Goal: Information Seeking & Learning: Compare options

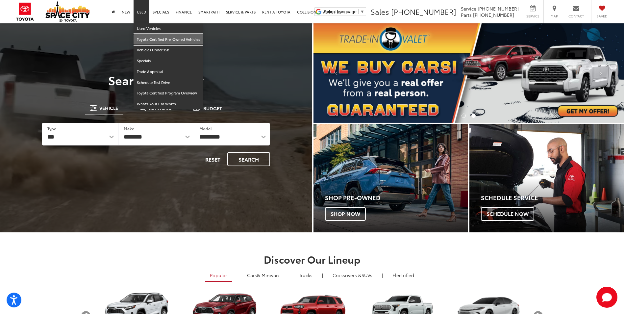
click at [147, 39] on link "Toyota Certified Pre-Owned Vehicles" at bounding box center [169, 39] width 70 height 11
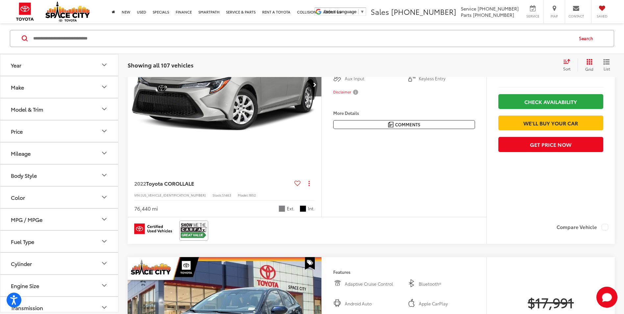
scroll to position [132, 0]
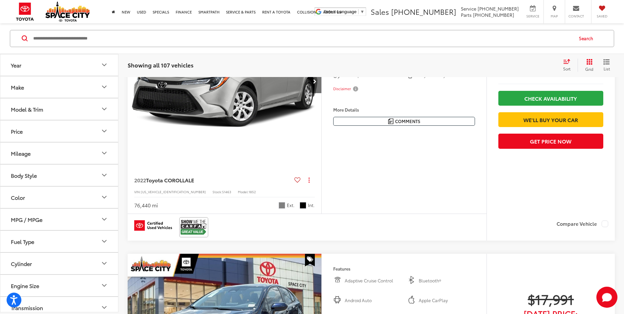
click at [67, 178] on button "Body Style" at bounding box center [59, 175] width 118 height 21
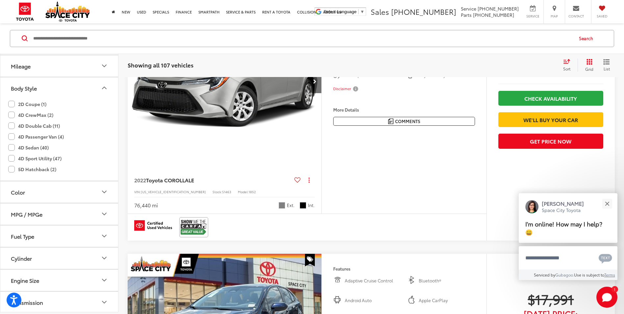
scroll to position [0, 0]
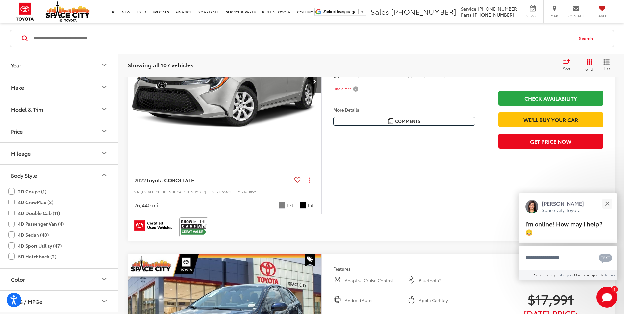
click at [60, 90] on button "Make" at bounding box center [59, 86] width 118 height 21
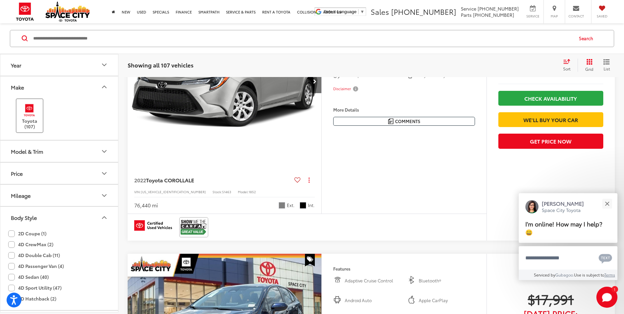
click at [34, 123] on label "Toyota (107)" at bounding box center [29, 116] width 27 height 27
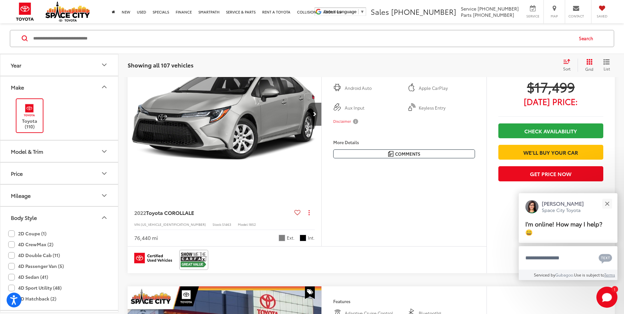
scroll to position [63, 0]
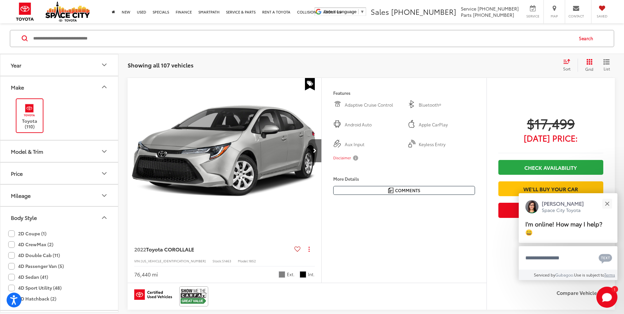
click at [74, 156] on button "Model & Trim" at bounding box center [59, 151] width 118 height 21
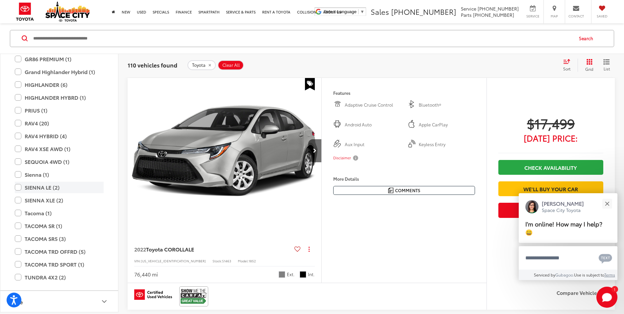
scroll to position [230, 0]
click at [17, 214] on label "Tacoma (1)" at bounding box center [59, 213] width 89 height 12
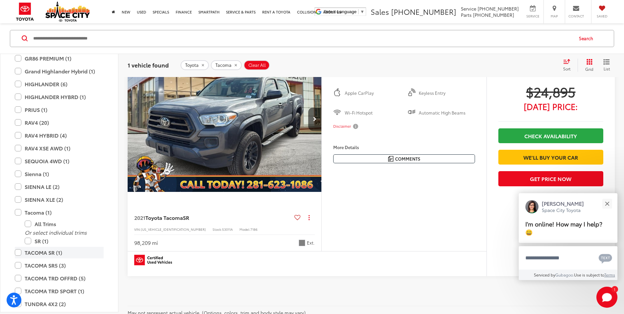
scroll to position [128, 0]
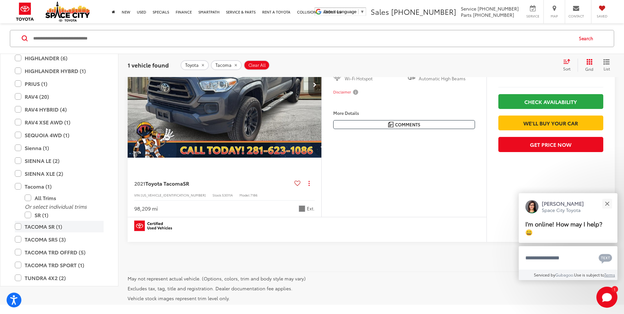
click at [17, 228] on label "TACOMA SR (1)" at bounding box center [59, 227] width 89 height 12
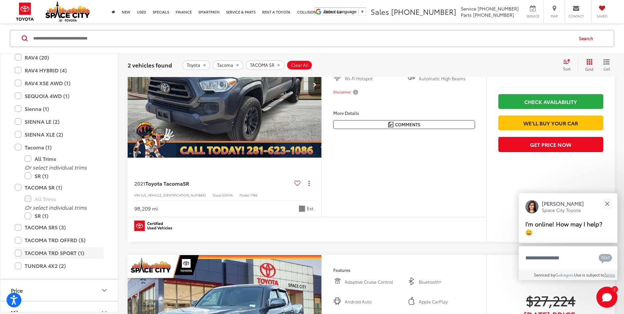
scroll to position [296, 0]
click at [17, 229] on label "TACOMA SR5 (3)" at bounding box center [59, 227] width 89 height 12
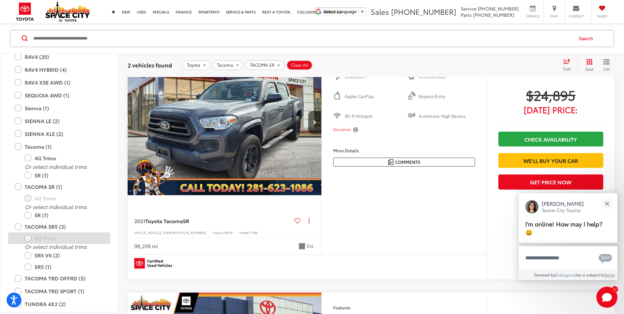
scroll to position [128, 0]
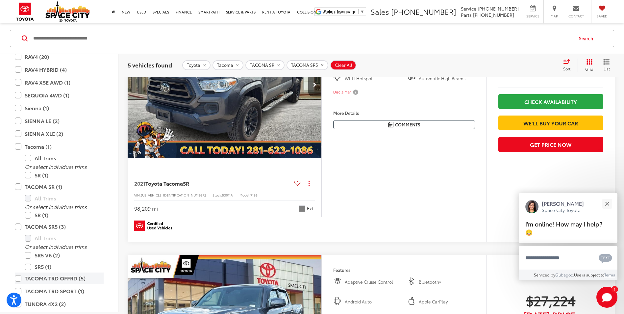
click at [15, 279] on label "TACOMA TRD OFFRD (5)" at bounding box center [59, 279] width 89 height 12
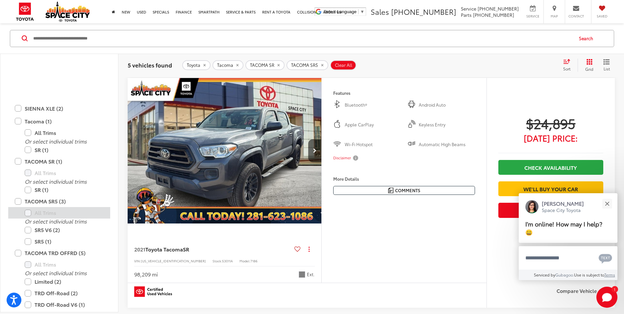
scroll to position [395, 0]
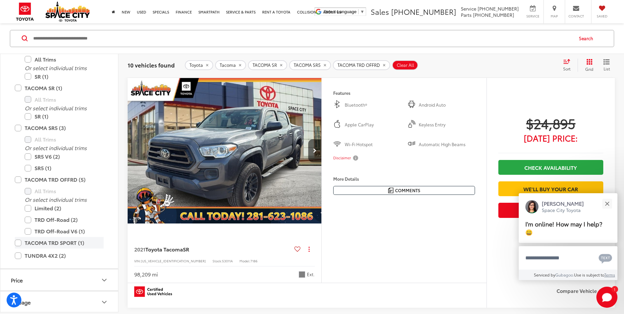
click at [19, 243] on label "TACOMA TRD SPORT (1)" at bounding box center [59, 243] width 89 height 12
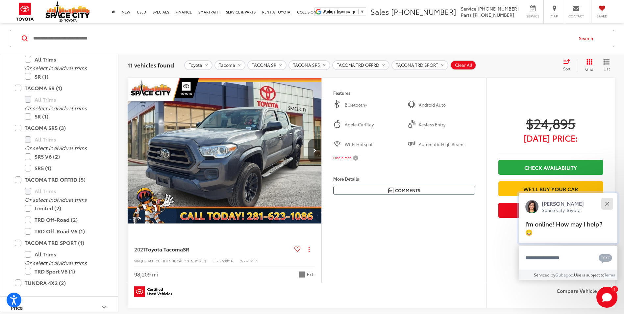
click at [608, 206] on button "Close" at bounding box center [607, 203] width 14 height 14
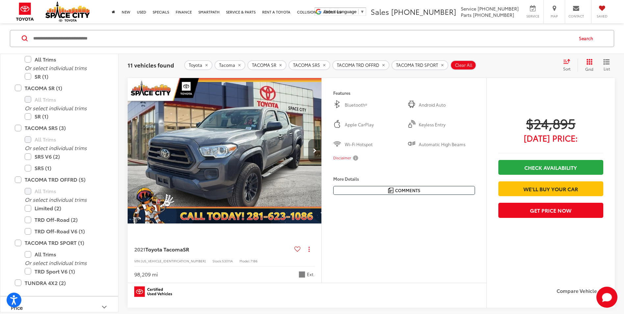
click at [316, 152] on icon "Next image" at bounding box center [314, 150] width 3 height 5
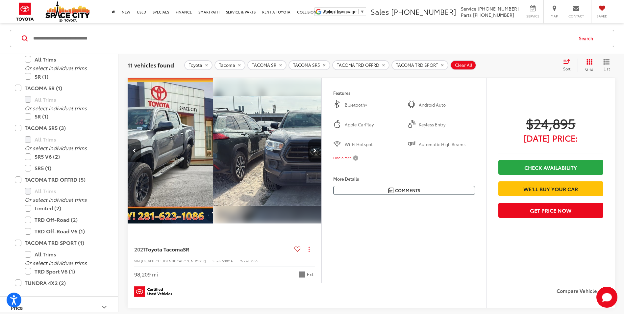
scroll to position [0, 195]
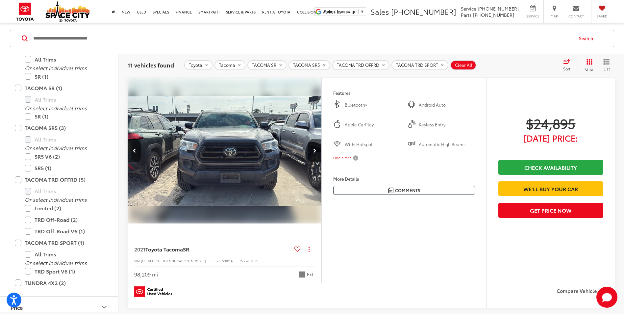
click at [313, 151] on icon "Next image" at bounding box center [314, 150] width 3 height 5
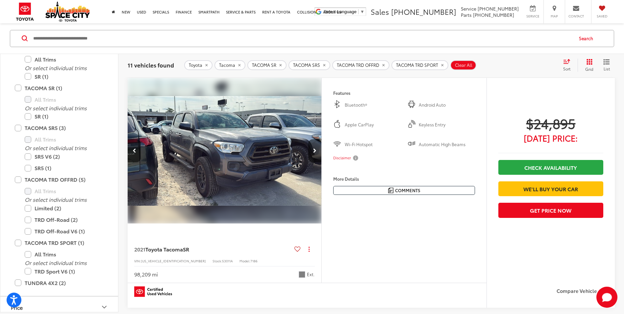
click at [313, 151] on icon "Next image" at bounding box center [314, 150] width 3 height 5
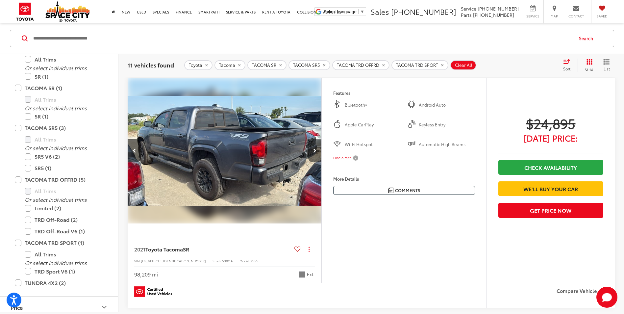
click at [313, 151] on icon "Next image" at bounding box center [314, 150] width 3 height 5
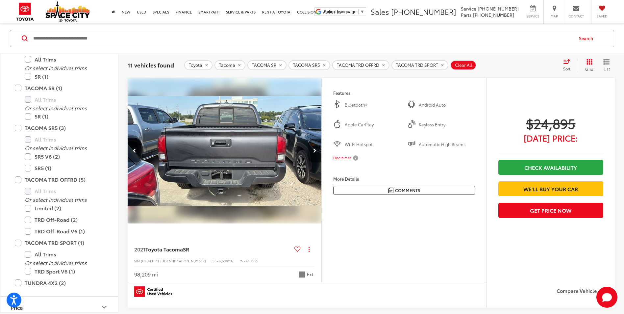
click at [313, 151] on icon "Next image" at bounding box center [314, 150] width 3 height 5
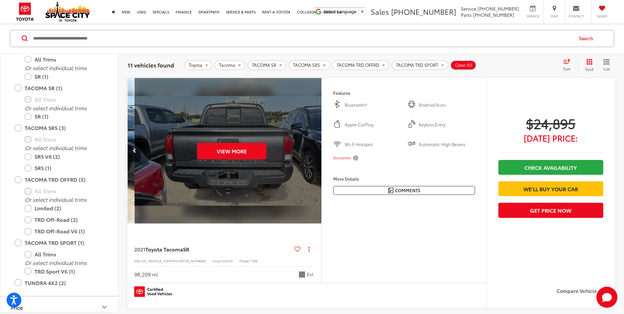
scroll to position [0, 974]
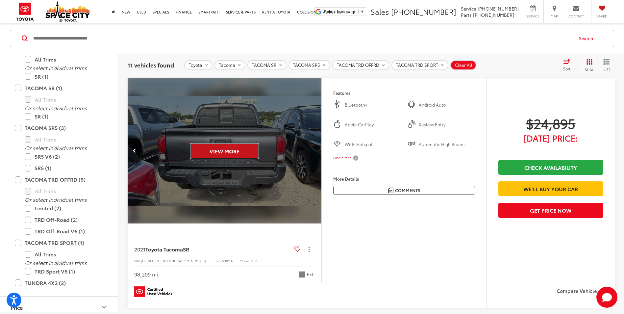
click at [196, 150] on button "View More" at bounding box center [224, 151] width 69 height 16
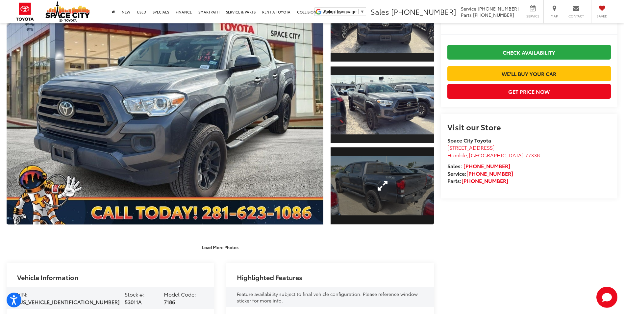
scroll to position [66, 0]
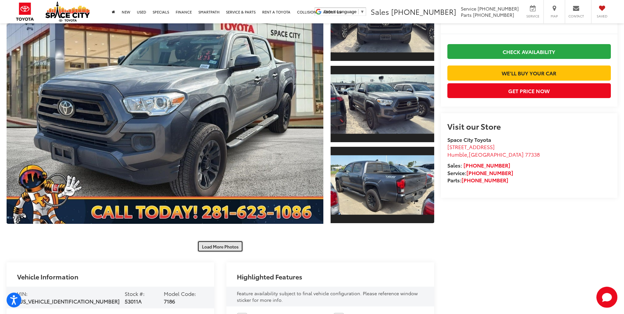
click at [212, 248] on button "Load More Photos" at bounding box center [220, 247] width 46 height 12
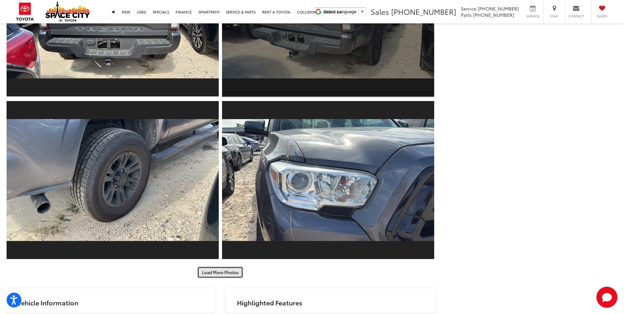
scroll to position [362, 0]
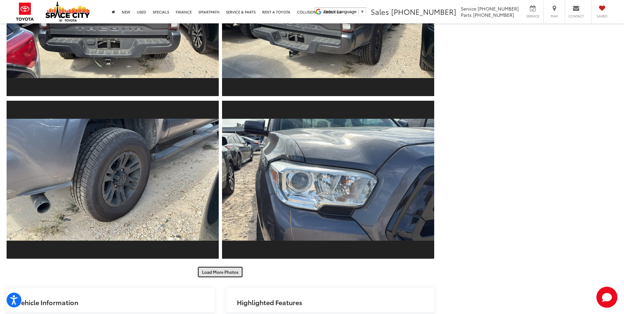
click at [226, 269] on button "Load More Photos" at bounding box center [220, 272] width 46 height 12
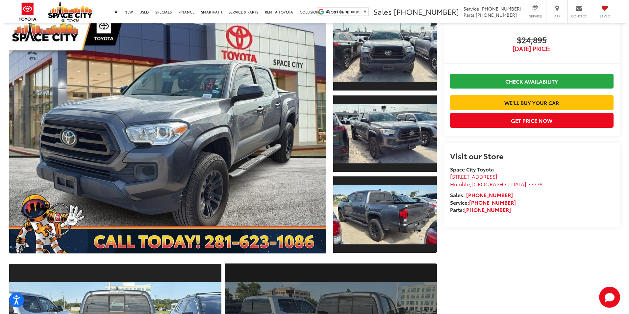
scroll to position [0, 0]
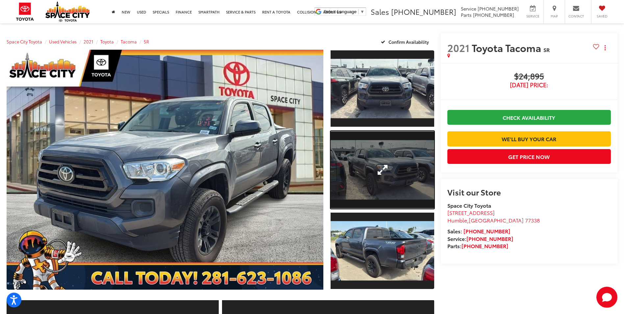
click at [350, 191] on link "Expand Photo 2" at bounding box center [382, 170] width 103 height 78
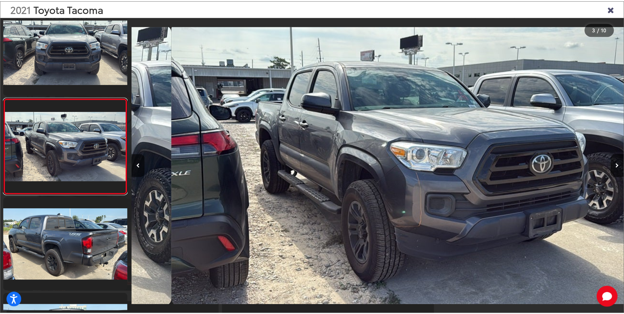
scroll to position [0, 993]
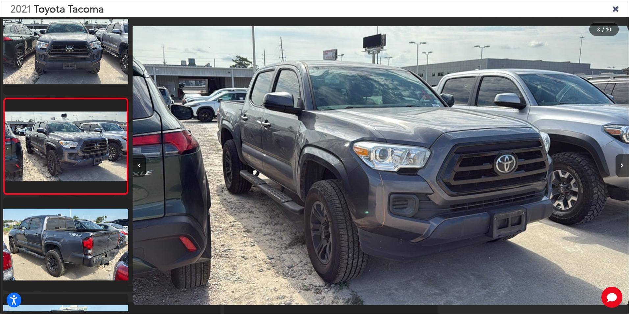
click at [616, 9] on icon "Close gallery" at bounding box center [615, 8] width 7 height 9
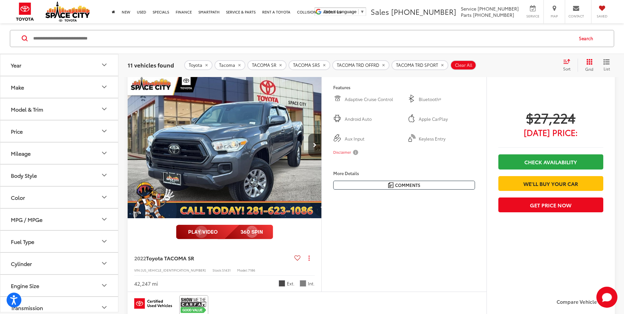
scroll to position [326, 0]
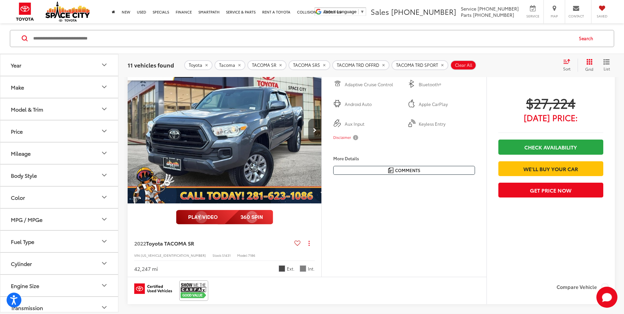
click at [257, 146] on img "2022 Toyota TACOMA SR SR 0" at bounding box center [224, 131] width 195 height 146
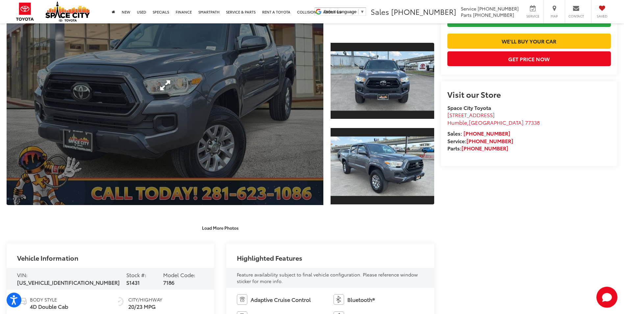
scroll to position [99, 0]
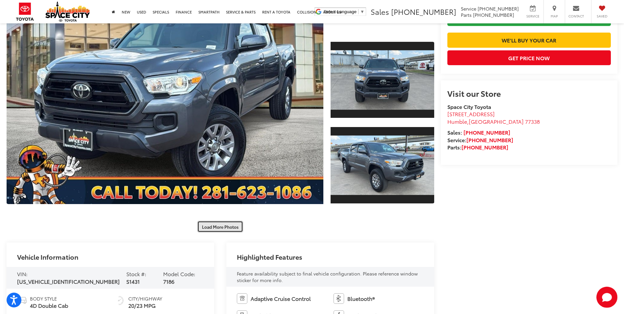
click at [230, 230] on button "Load More Photos" at bounding box center [220, 227] width 46 height 12
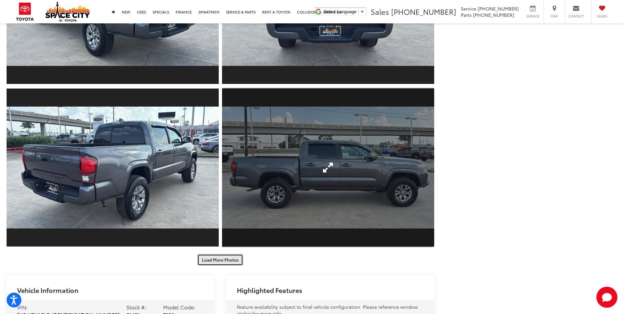
scroll to position [395, 0]
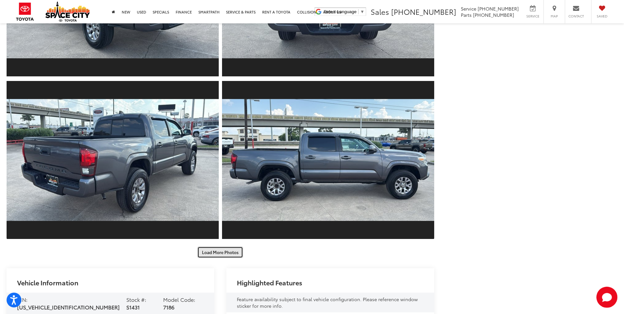
click at [231, 257] on button "Load More Photos" at bounding box center [220, 253] width 46 height 12
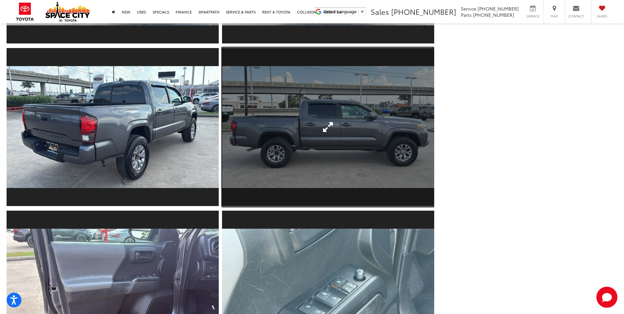
click at [293, 185] on link "Expand Photo 7" at bounding box center [328, 126] width 212 height 159
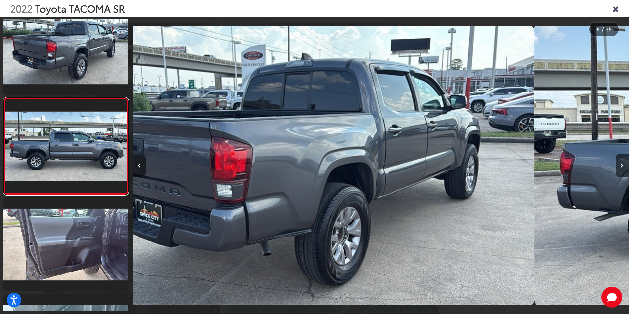
scroll to position [0, 3474]
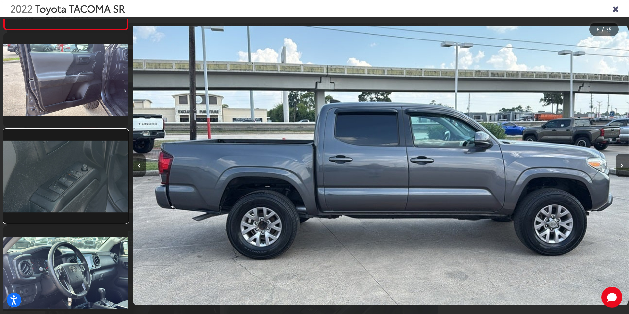
click at [69, 202] on link at bounding box center [65, 176] width 125 height 94
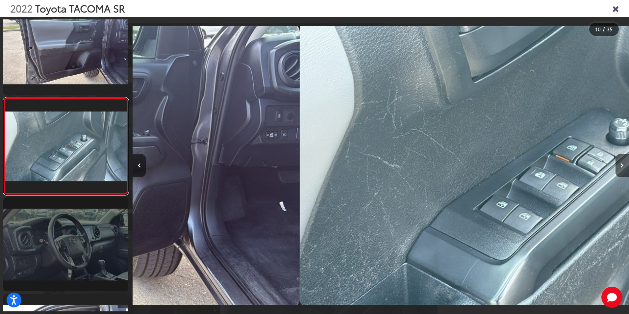
scroll to position [0, 4467]
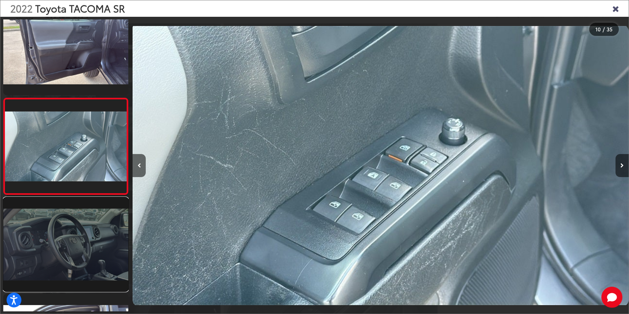
click at [53, 234] on link at bounding box center [65, 244] width 125 height 94
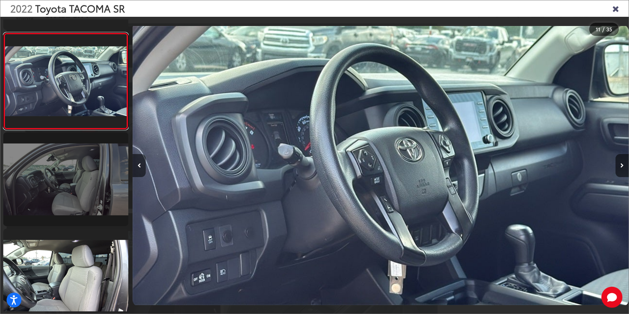
scroll to position [952, 0]
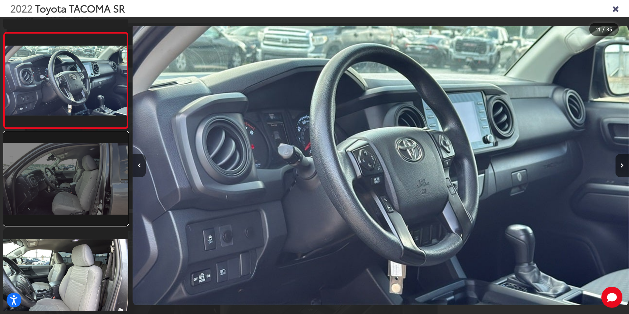
click at [62, 204] on link at bounding box center [65, 179] width 125 height 94
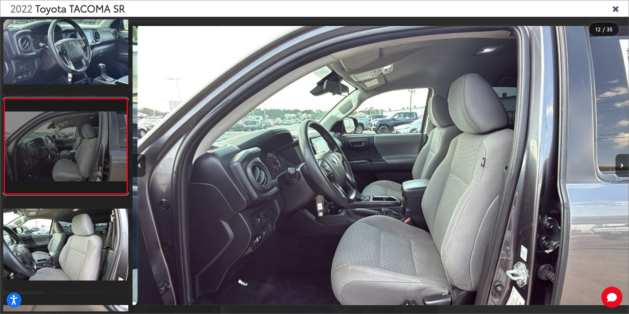
scroll to position [0, 5459]
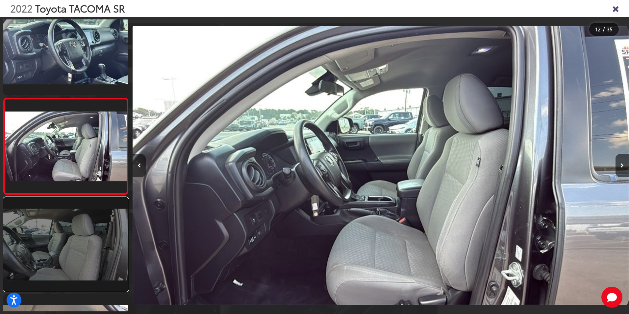
click at [62, 245] on link at bounding box center [65, 244] width 125 height 94
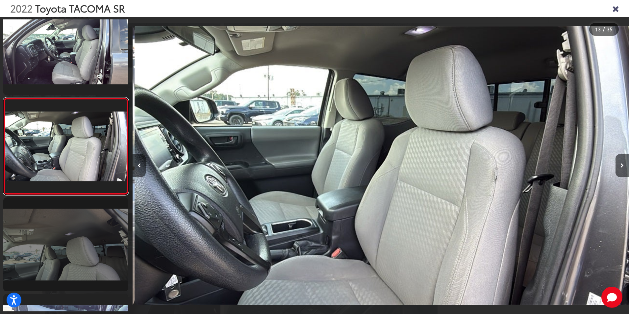
scroll to position [0, 5956]
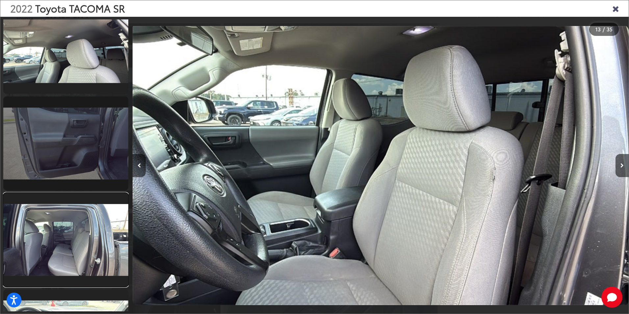
click at [60, 220] on link at bounding box center [65, 240] width 125 height 94
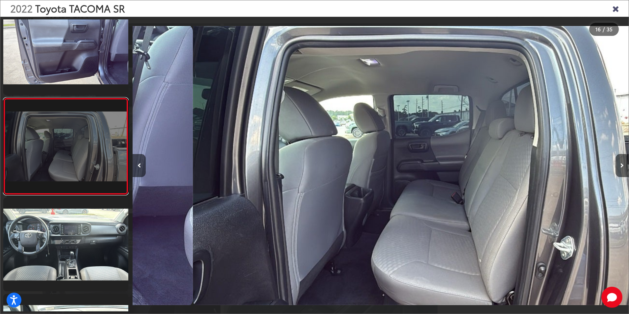
scroll to position [0, 7444]
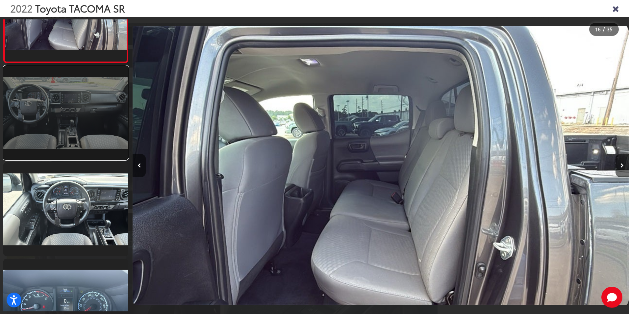
click at [76, 116] on link at bounding box center [65, 113] width 125 height 94
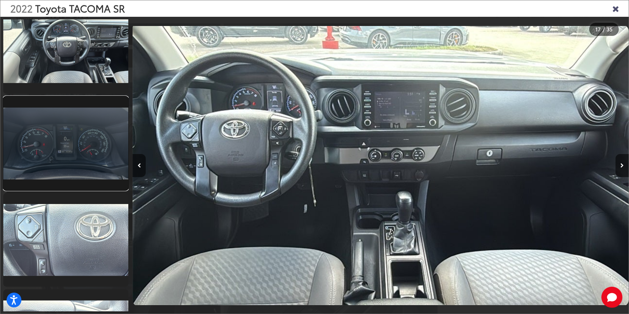
click at [75, 144] on link at bounding box center [65, 143] width 125 height 94
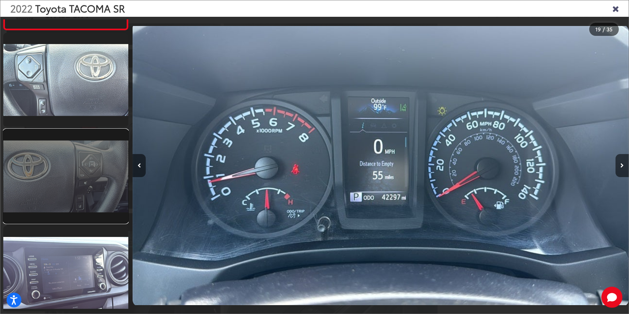
click at [72, 154] on link at bounding box center [65, 176] width 125 height 94
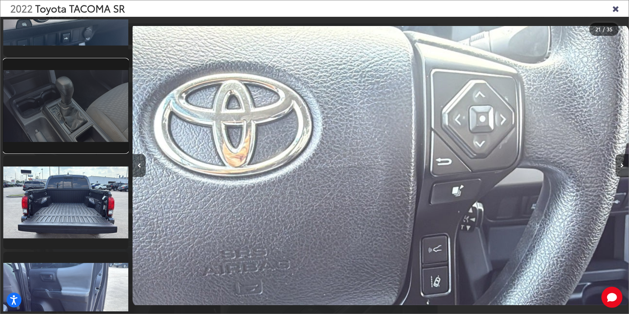
click at [71, 133] on link at bounding box center [65, 106] width 125 height 94
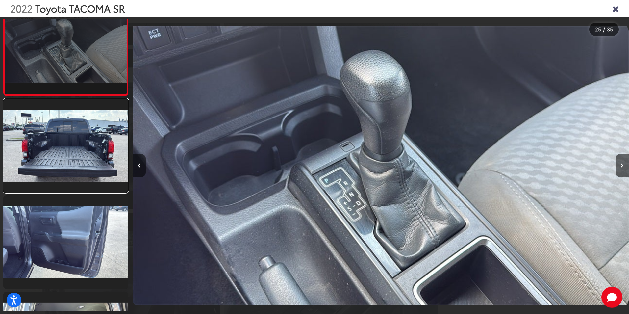
click at [73, 135] on link at bounding box center [65, 146] width 125 height 94
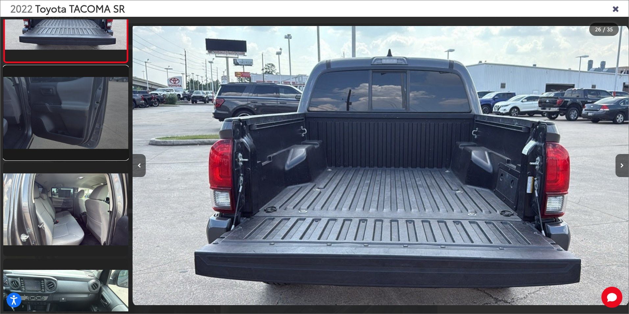
click at [72, 130] on link at bounding box center [65, 113] width 125 height 94
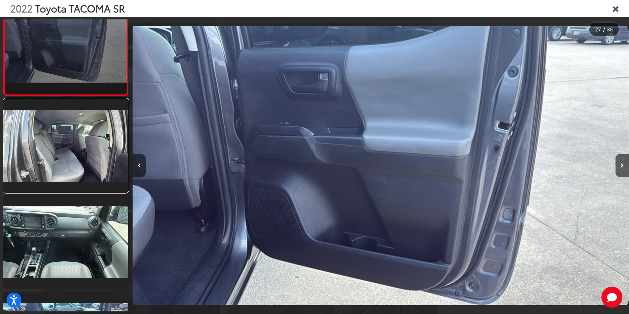
click at [72, 130] on link at bounding box center [65, 146] width 125 height 94
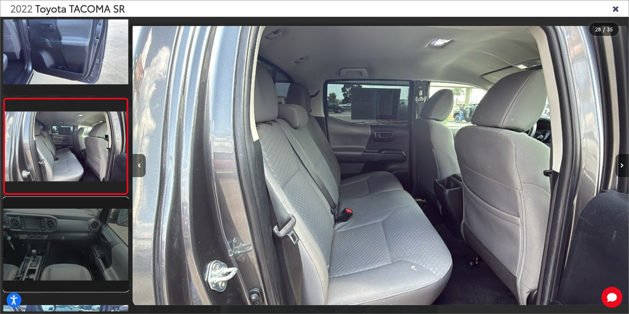
click at [101, 252] on link at bounding box center [65, 244] width 125 height 94
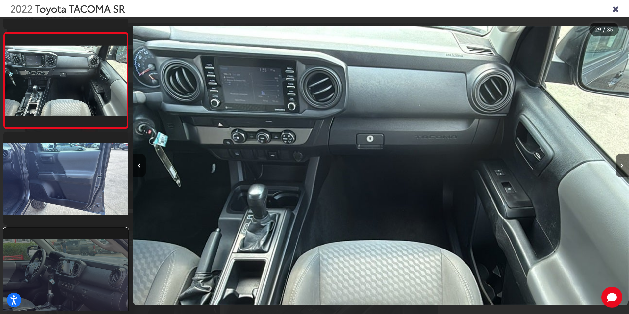
click at [55, 258] on link at bounding box center [65, 275] width 125 height 94
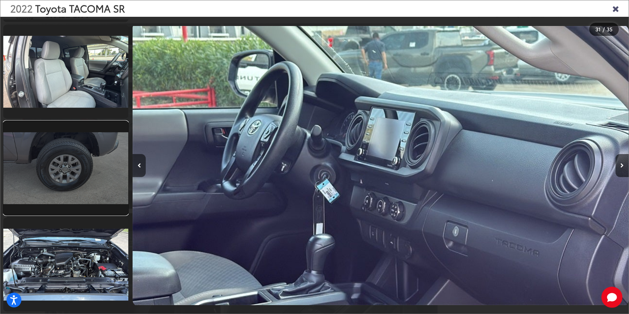
click at [65, 191] on link at bounding box center [65, 168] width 125 height 94
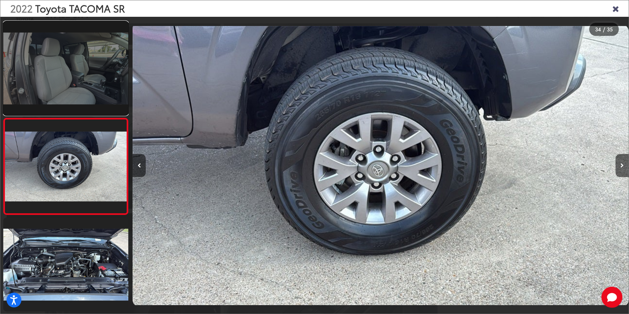
click at [71, 85] on link at bounding box center [65, 68] width 125 height 94
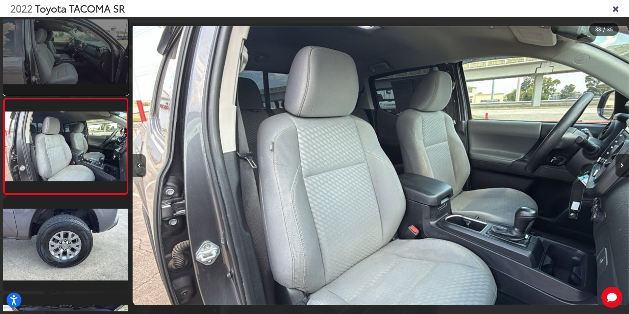
click at [99, 80] on link at bounding box center [65, 48] width 125 height 94
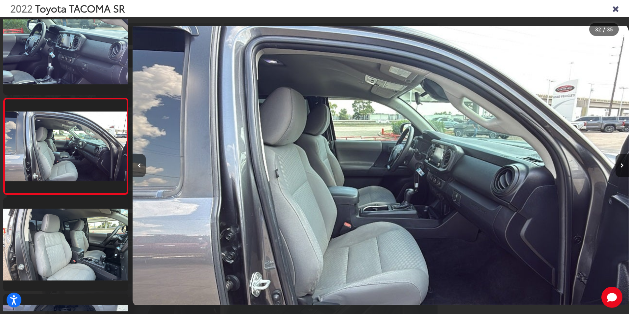
click at [614, 10] on icon "Close gallery" at bounding box center [615, 8] width 7 height 9
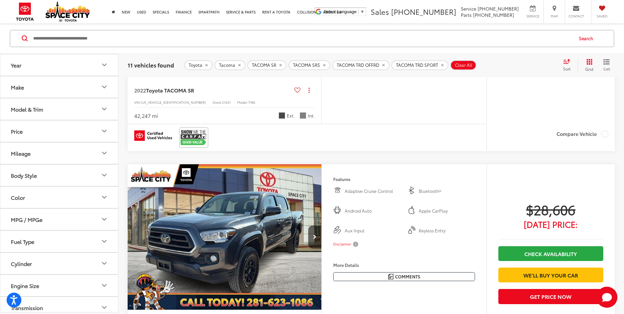
scroll to position [556, 0]
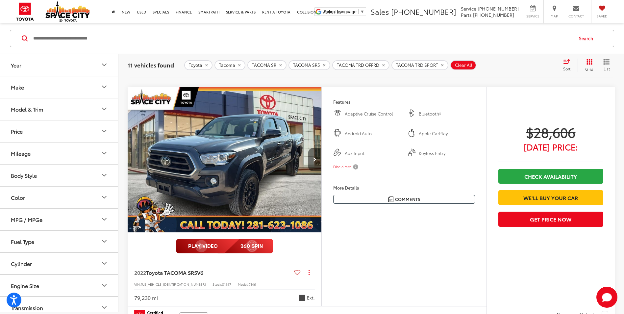
click at [314, 162] on icon "Next image" at bounding box center [314, 159] width 3 height 5
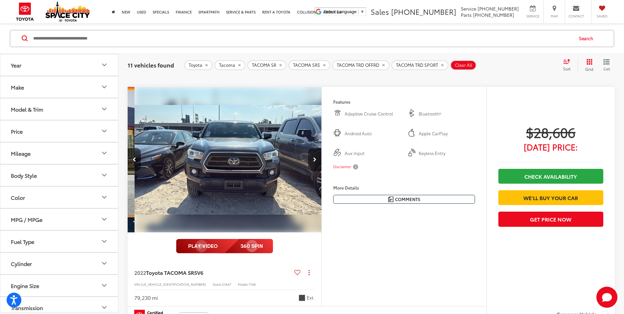
scroll to position [0, 195]
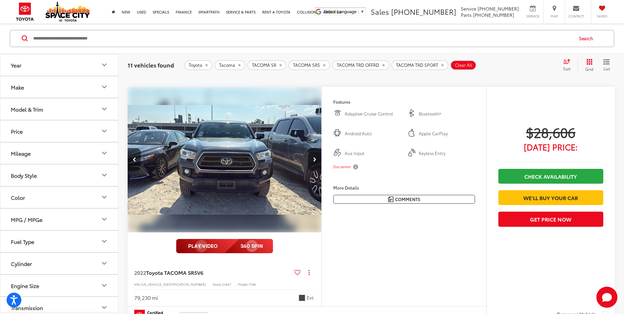
click at [316, 161] on icon "Next image" at bounding box center [314, 159] width 3 height 5
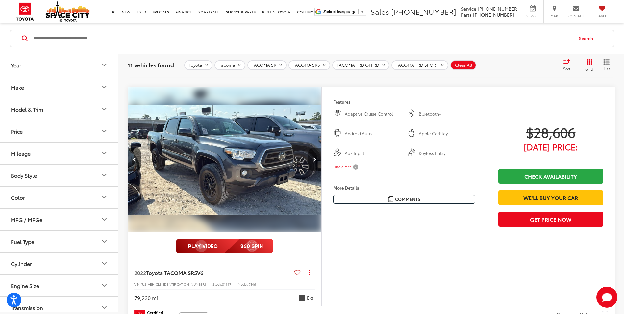
click at [316, 161] on icon "Next image" at bounding box center [314, 159] width 3 height 5
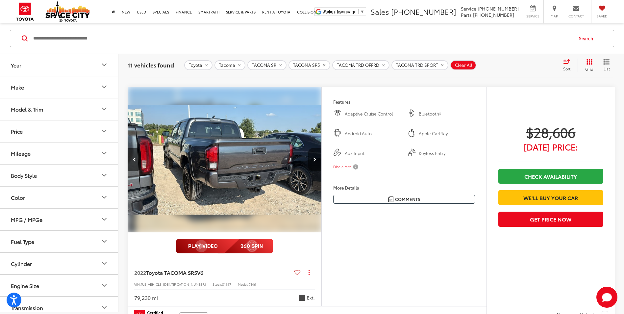
click at [316, 161] on icon "Next image" at bounding box center [314, 159] width 3 height 5
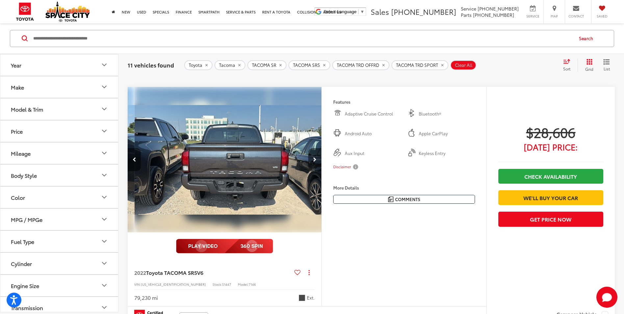
scroll to position [0, 779]
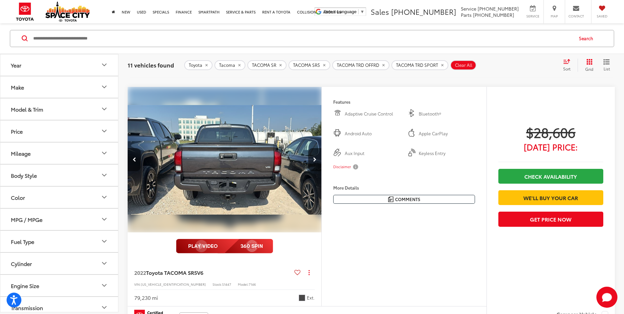
click at [134, 161] on icon "Previous image" at bounding box center [135, 159] width 4 height 5
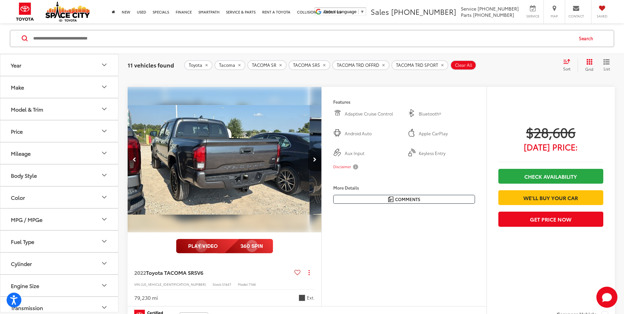
scroll to position [0, 584]
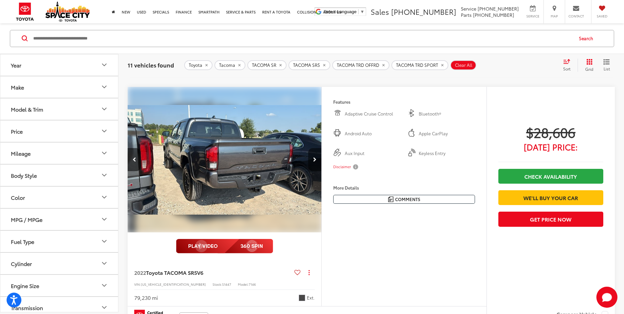
click at [315, 163] on button "Next image" at bounding box center [314, 159] width 13 height 23
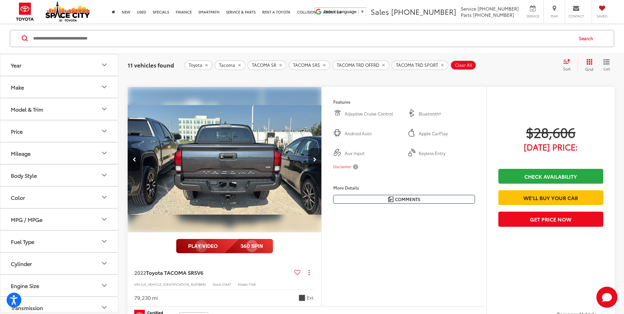
click at [317, 161] on button "Next image" at bounding box center [314, 159] width 13 height 23
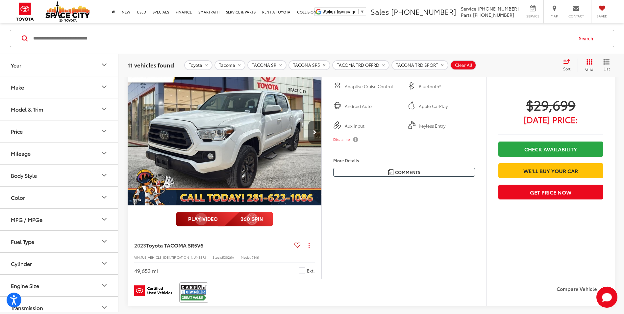
scroll to position [852, 0]
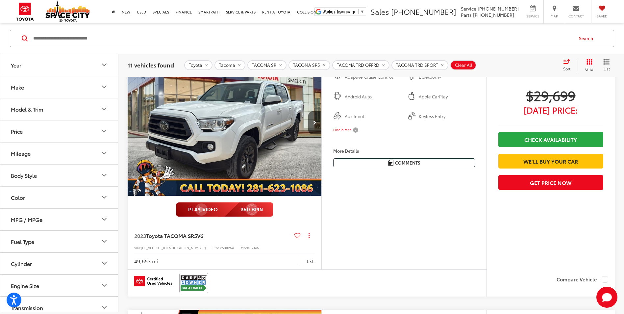
click at [277, 140] on img "2023 Toyota TACOMA SR5 SR5 V6 0" at bounding box center [224, 123] width 195 height 146
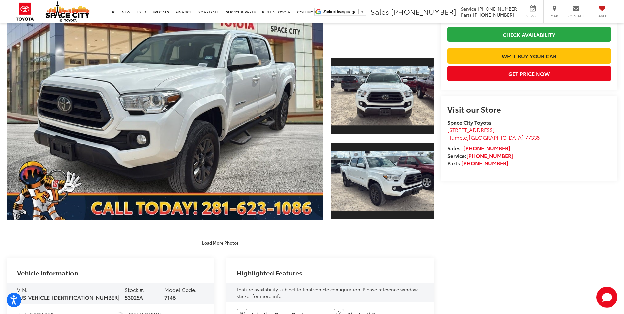
scroll to position [132, 0]
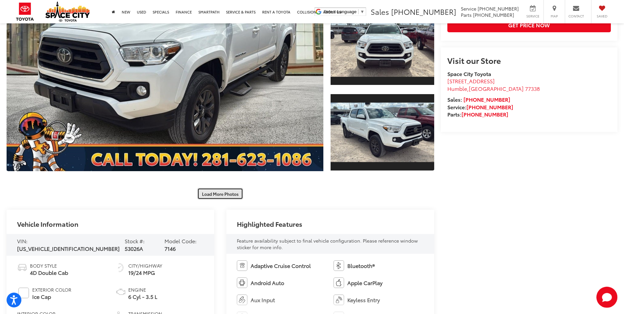
click at [214, 196] on button "Load More Photos" at bounding box center [220, 194] width 46 height 12
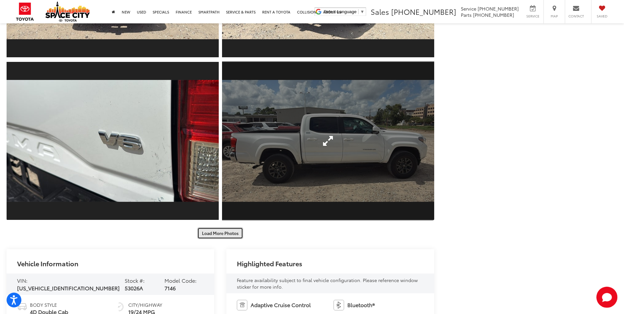
scroll to position [428, 0]
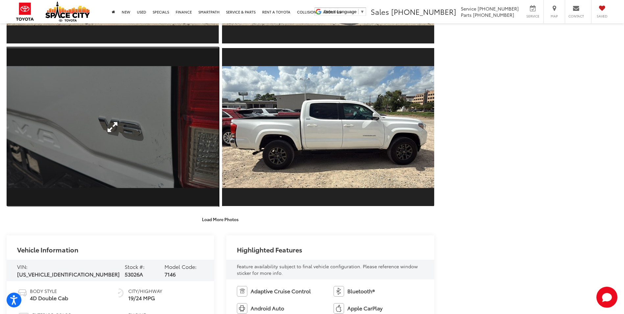
click at [163, 162] on link "Expand Photo 6" at bounding box center [113, 126] width 212 height 159
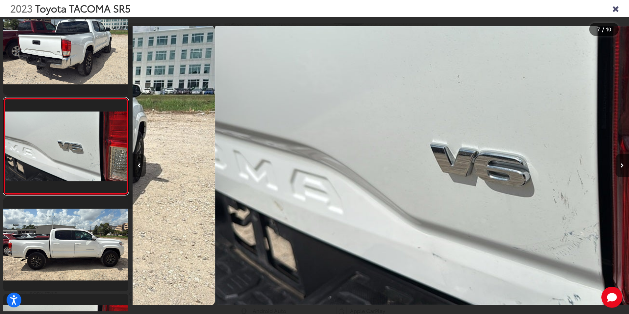
scroll to position [0, 2978]
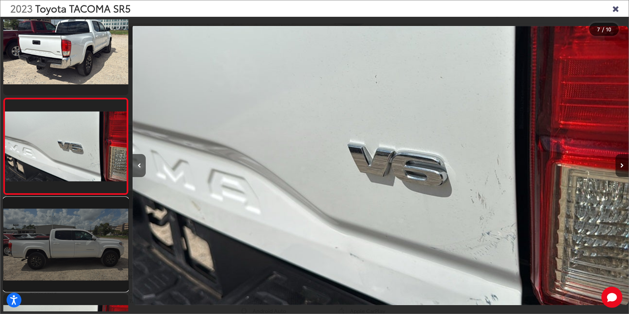
click at [92, 234] on link at bounding box center [65, 244] width 125 height 94
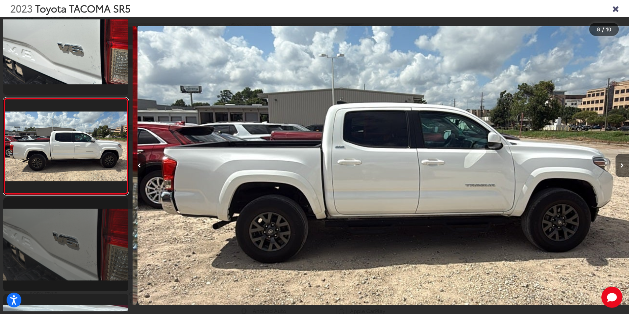
scroll to position [0, 3474]
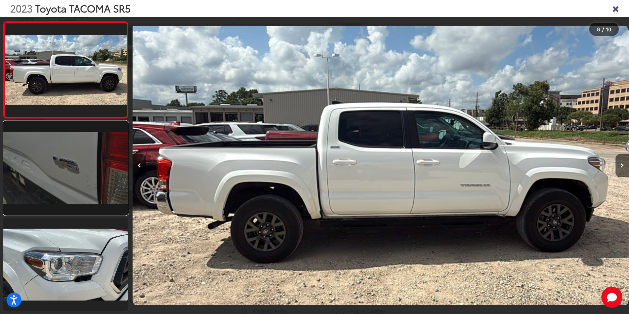
click at [72, 192] on link at bounding box center [65, 168] width 125 height 94
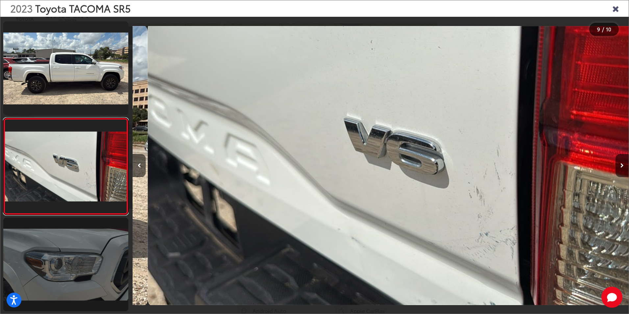
scroll to position [0, 3970]
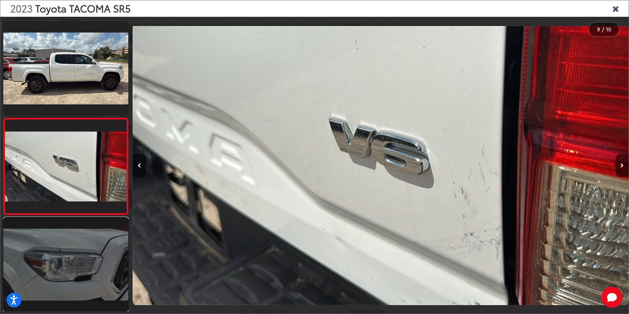
click at [74, 263] on link at bounding box center [65, 265] width 125 height 94
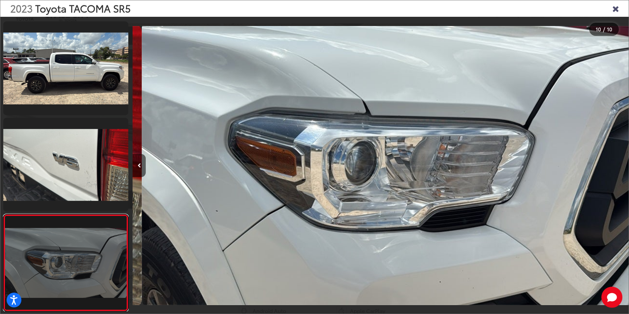
scroll to position [0, 4467]
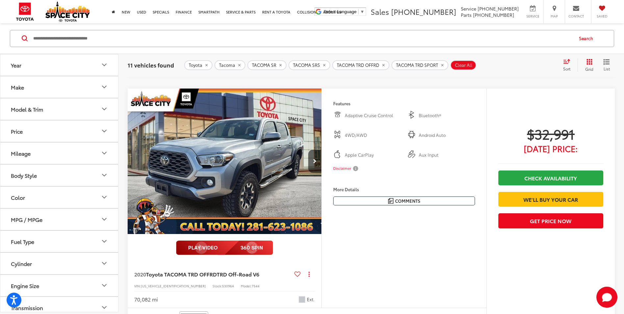
scroll to position [1083, 0]
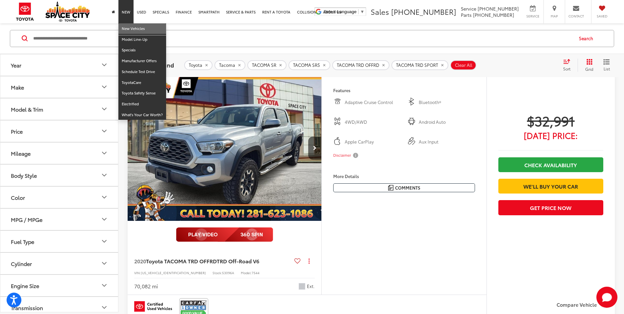
click at [130, 32] on link "New Vehicles" at bounding box center [142, 28] width 48 height 11
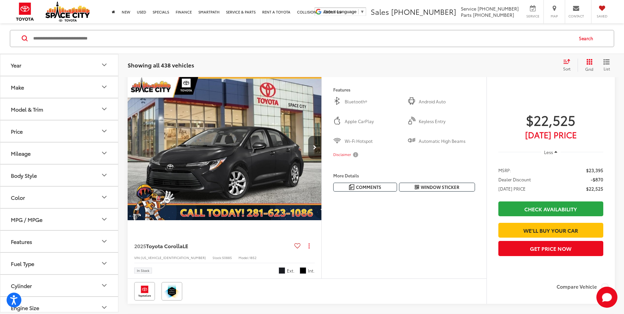
click at [101, 87] on icon "Make" at bounding box center [104, 87] width 8 height 8
click at [31, 112] on img at bounding box center [29, 110] width 18 height 15
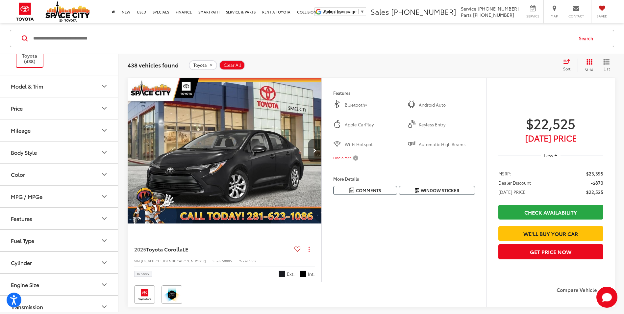
scroll to position [66, 0]
click at [63, 92] on button "Model & Trim" at bounding box center [59, 85] width 118 height 21
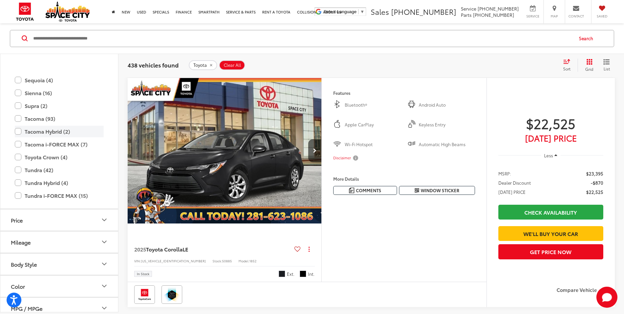
scroll to position [325, 0]
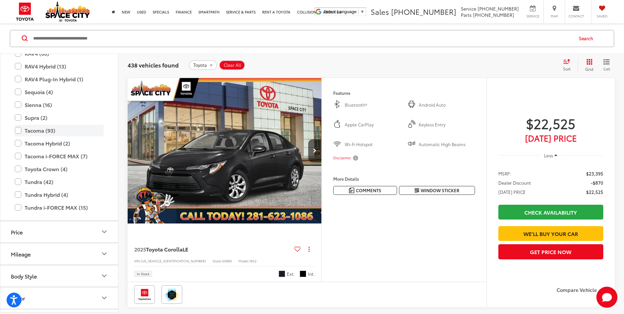
click at [16, 133] on label "Tacoma (93)" at bounding box center [59, 131] width 89 height 12
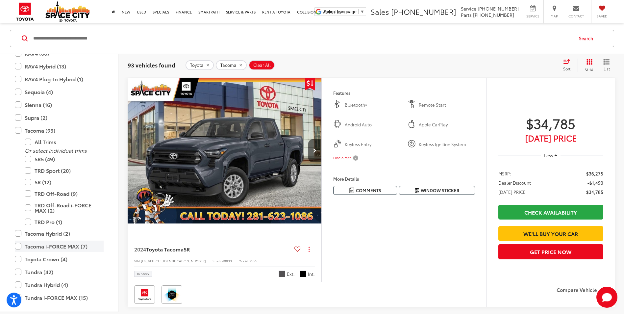
click at [17, 246] on label "Tacoma i-FORCE MAX (7)" at bounding box center [59, 247] width 89 height 12
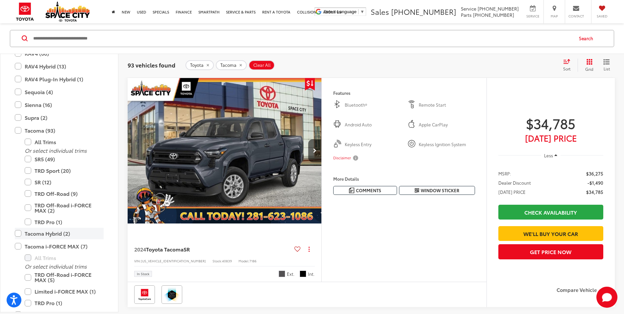
click at [18, 235] on label "Tacoma Hybrid (2)" at bounding box center [59, 234] width 89 height 12
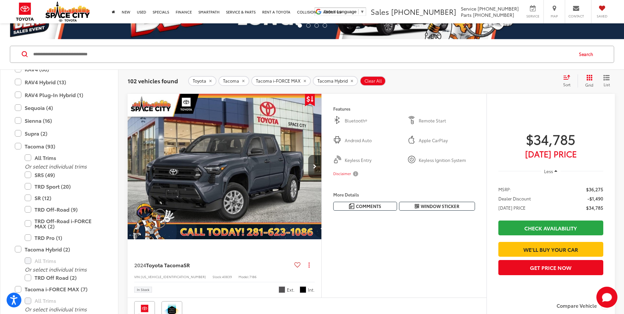
scroll to position [63, 0]
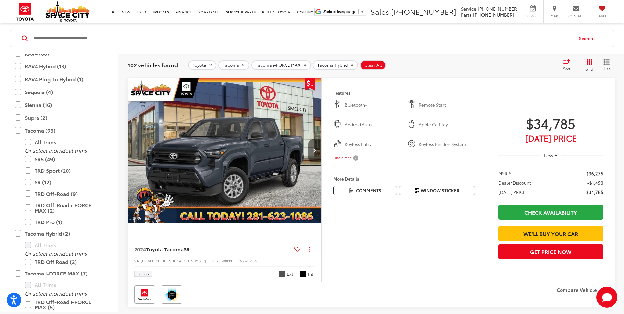
click at [317, 155] on button "Next image" at bounding box center [314, 150] width 13 height 23
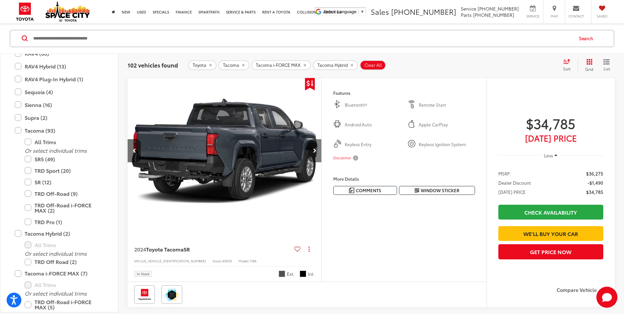
click at [317, 155] on button "Next image" at bounding box center [314, 150] width 13 height 23
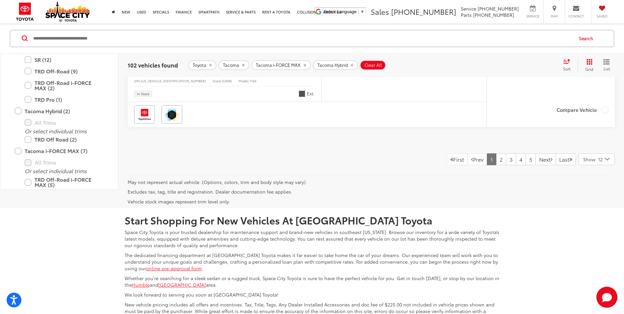
scroll to position [2959, 0]
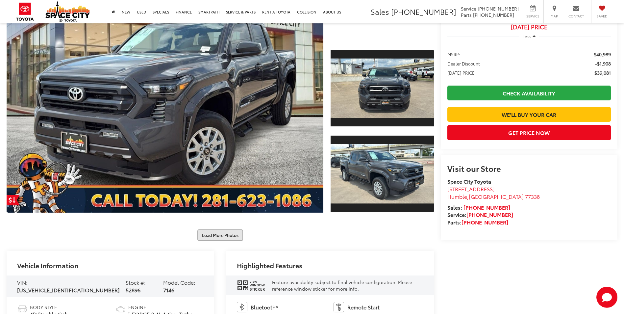
scroll to position [178, 0]
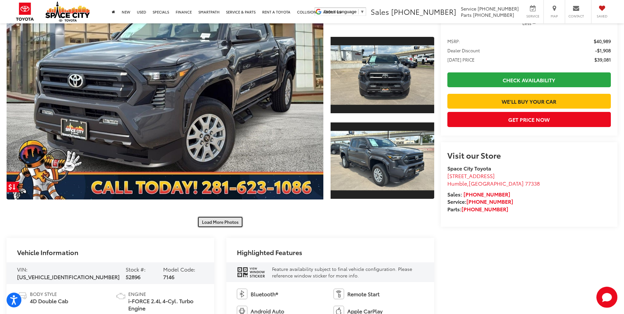
click at [221, 224] on button "Load More Photos" at bounding box center [220, 222] width 46 height 12
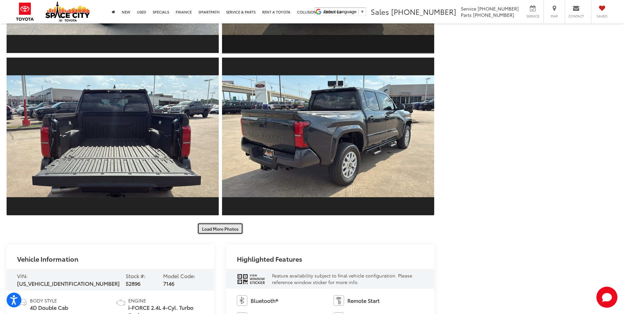
scroll to position [507, 0]
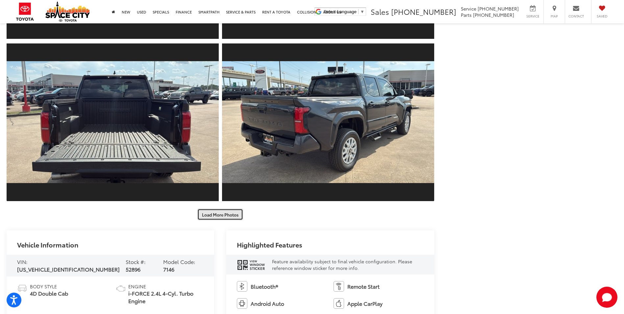
click at [237, 215] on button "Load More Photos" at bounding box center [220, 215] width 46 height 12
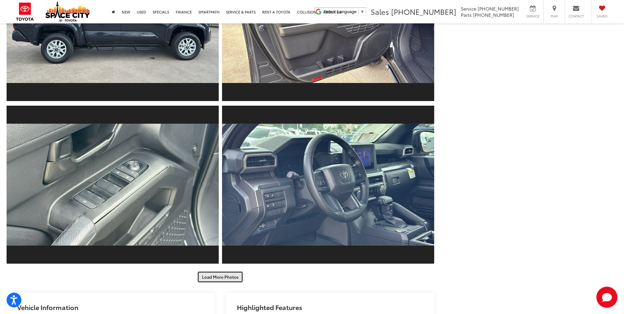
scroll to position [770, 0]
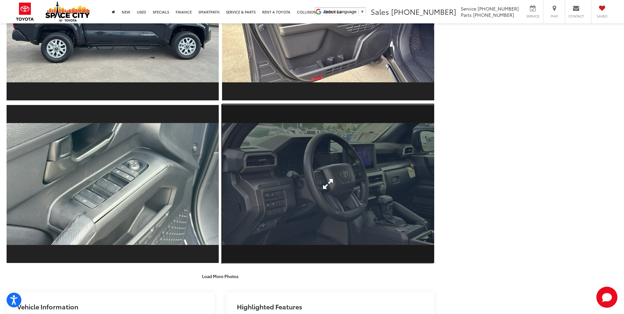
click at [304, 191] on link "Expand Photo 11" at bounding box center [328, 183] width 212 height 159
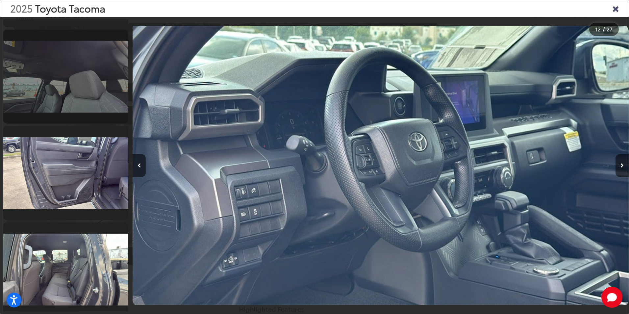
scroll to position [1345, 0]
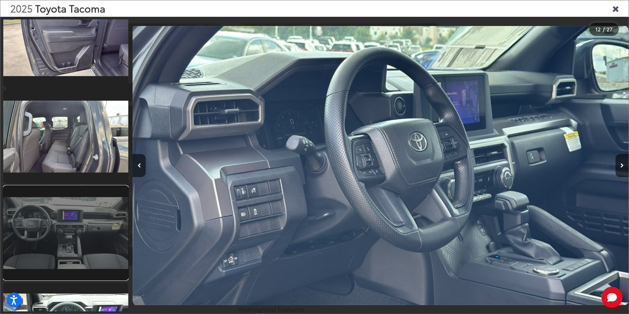
click at [59, 215] on link at bounding box center [65, 233] width 125 height 94
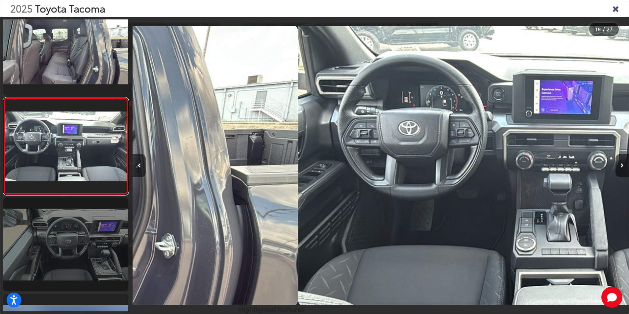
scroll to position [0, 8437]
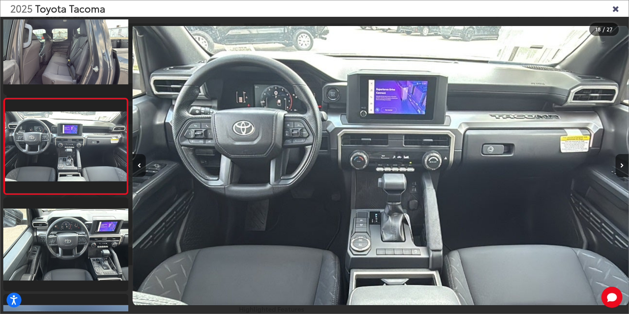
click at [617, 7] on icon "Close gallery" at bounding box center [615, 8] width 7 height 9
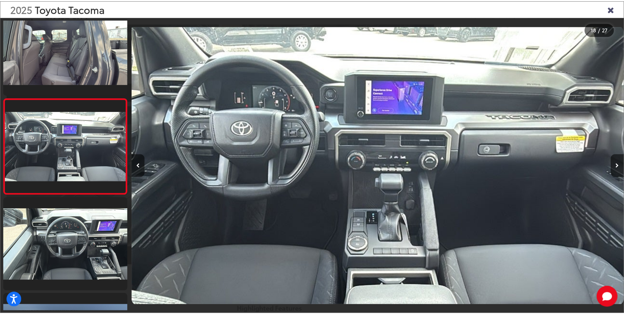
scroll to position [770, 0]
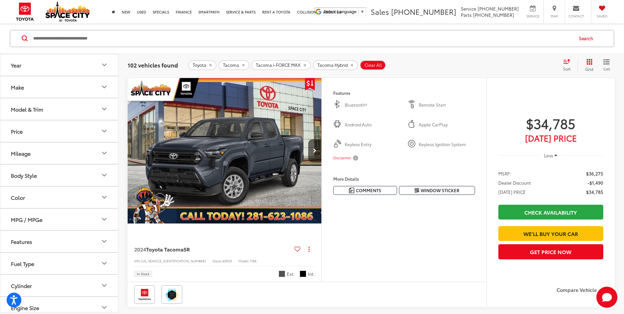
click at [42, 107] on div "Model & Trim" at bounding box center [27, 109] width 32 height 6
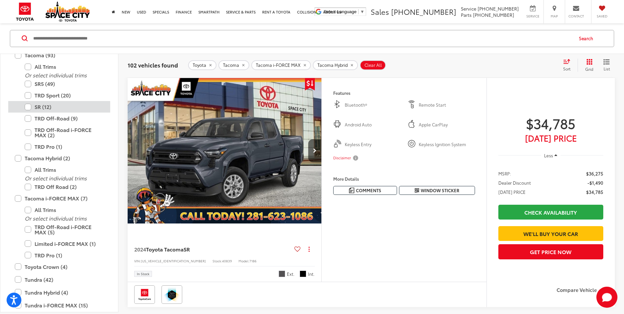
scroll to position [325, 0]
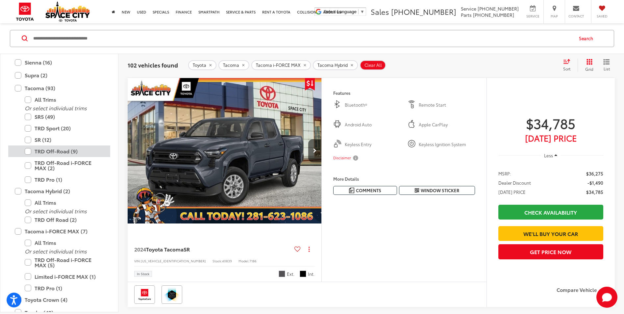
click at [27, 151] on label "TRD Off-Road (9)" at bounding box center [64, 152] width 79 height 12
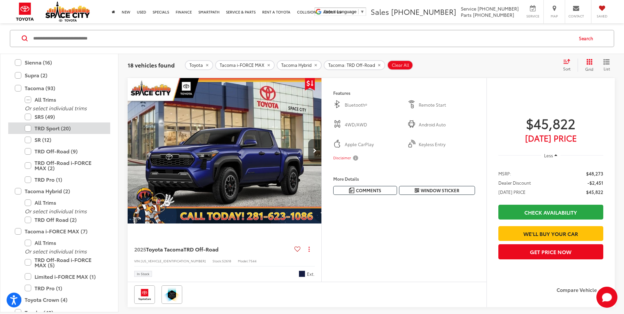
click at [29, 130] on label "TRD Sport (20)" at bounding box center [64, 129] width 79 height 12
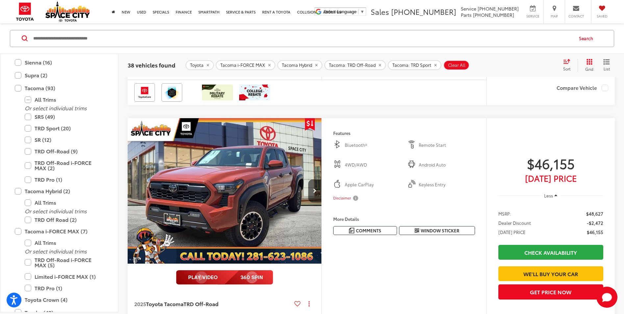
scroll to position [885, 0]
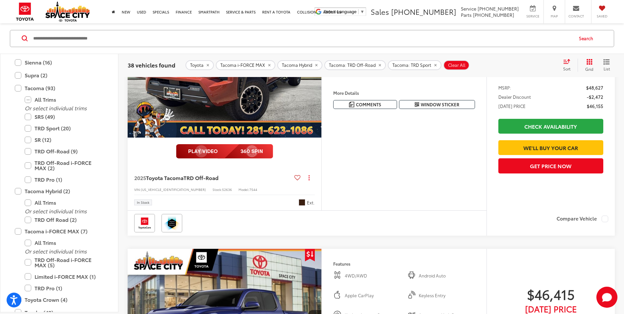
click at [313, 76] on button "Next image" at bounding box center [314, 64] width 13 height 23
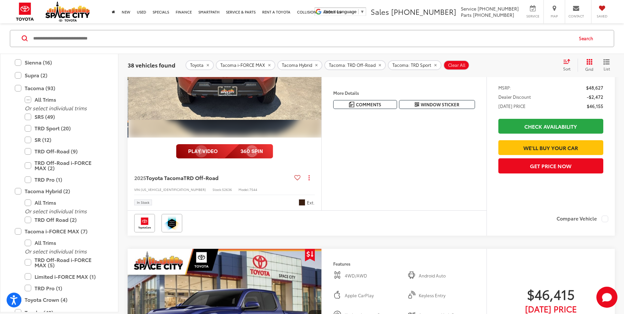
scroll to position [0, 195]
click at [286, 126] on img "2025 Toyota Tacoma TRD Off-Road 1" at bounding box center [224, 65] width 195 height 146
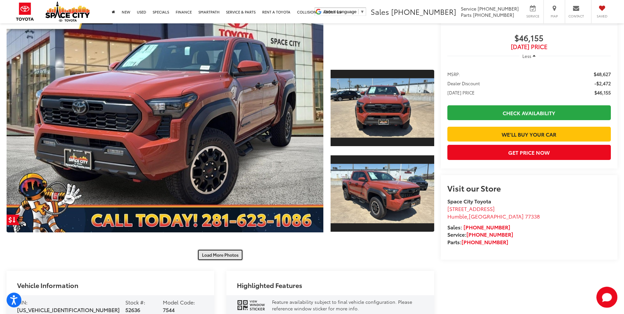
click at [221, 256] on button "Load More Photos" at bounding box center [220, 255] width 46 height 12
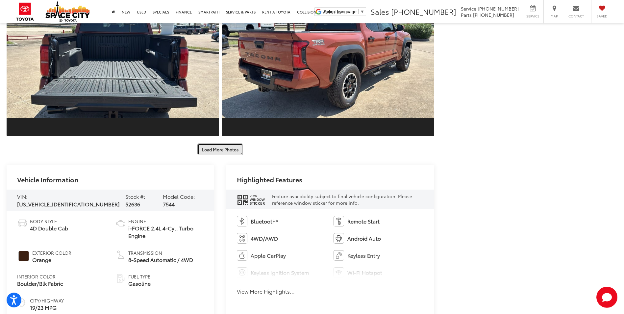
scroll to position [573, 0]
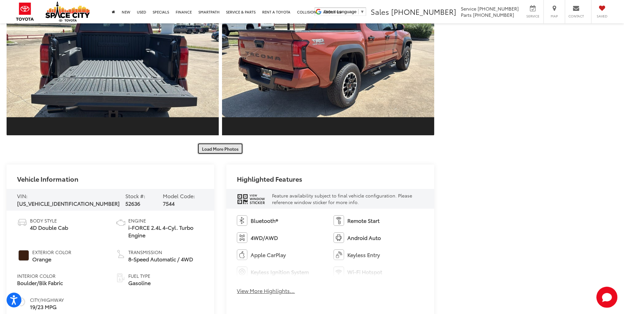
click at [230, 151] on button "Load More Photos" at bounding box center [220, 149] width 46 height 12
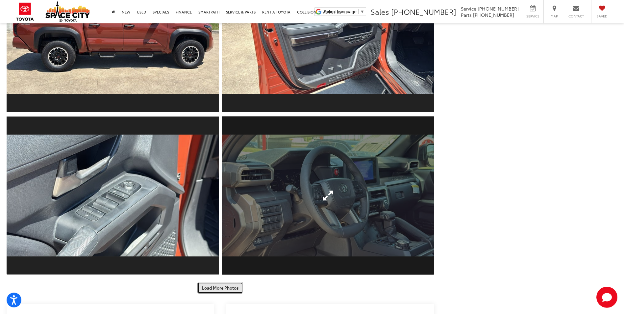
scroll to position [770, 0]
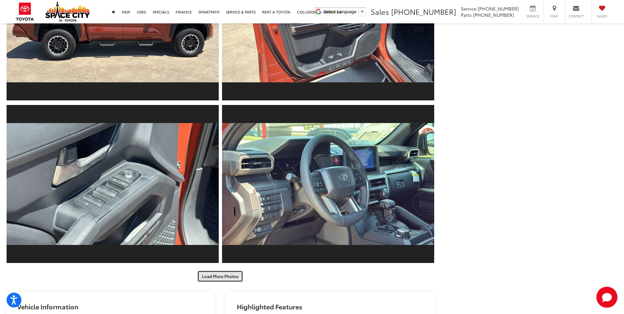
click at [227, 275] on button "Load More Photos" at bounding box center [220, 277] width 46 height 12
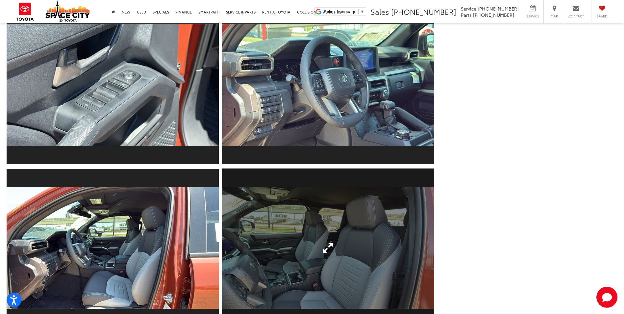
scroll to position [935, 0]
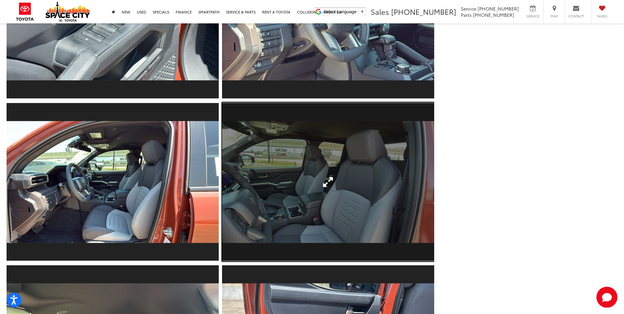
click at [259, 188] on link "Expand Photo 13" at bounding box center [328, 181] width 212 height 159
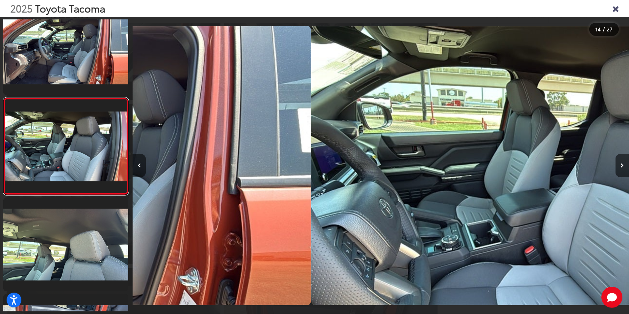
scroll to position [0, 6452]
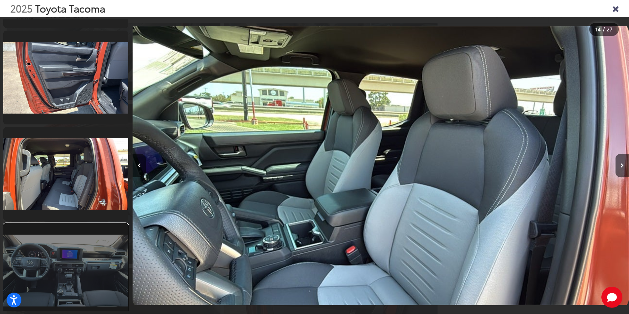
click at [51, 268] on link at bounding box center [65, 270] width 125 height 94
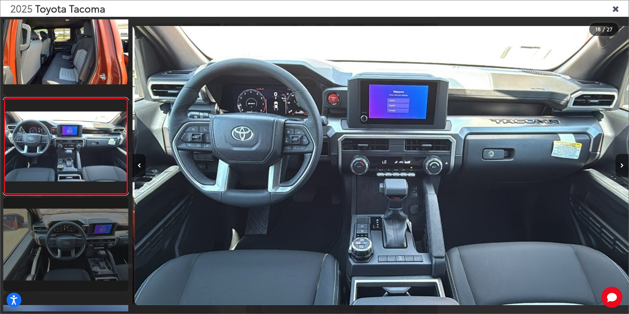
scroll to position [0, 8437]
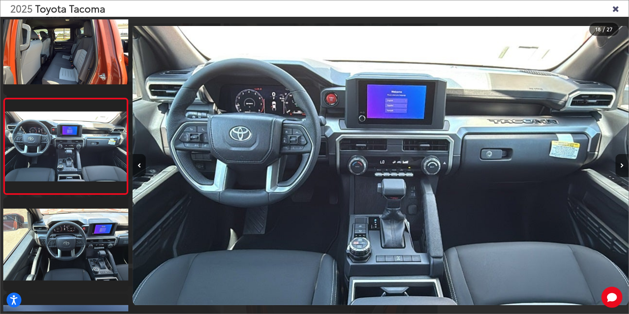
click at [613, 9] on icon "Close gallery" at bounding box center [615, 8] width 7 height 9
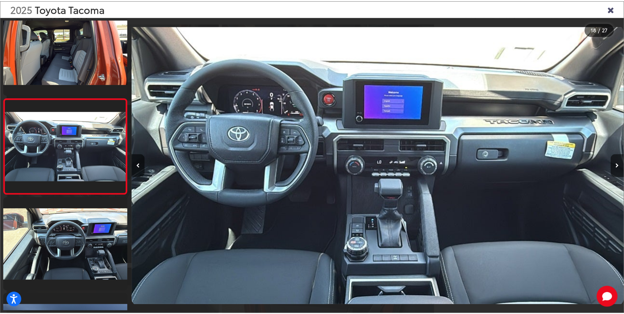
scroll to position [935, 0]
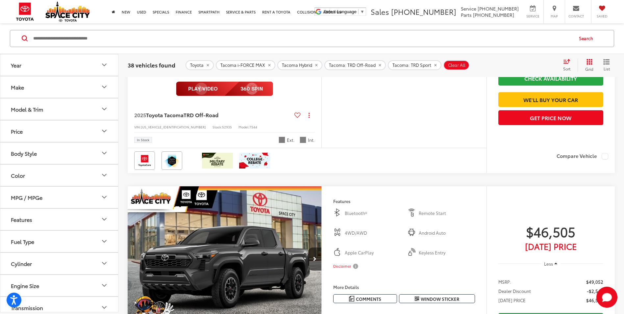
scroll to position [1971, 0]
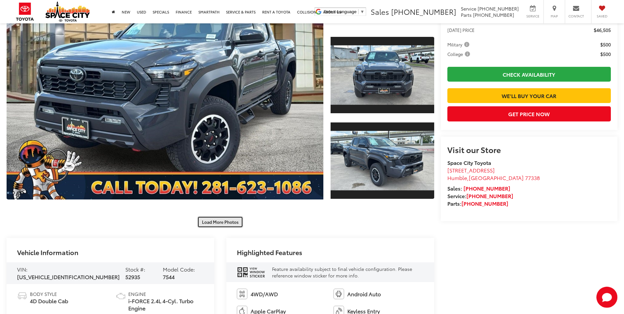
click at [213, 224] on button "Load More Photos" at bounding box center [220, 222] width 46 height 12
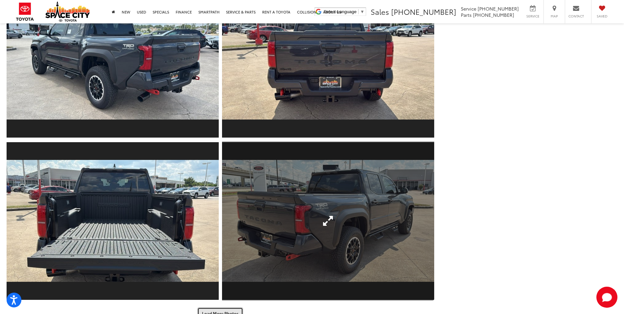
scroll to position [573, 0]
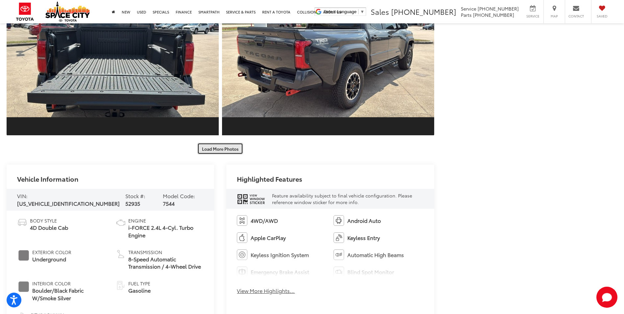
click at [227, 148] on button "Load More Photos" at bounding box center [220, 149] width 46 height 12
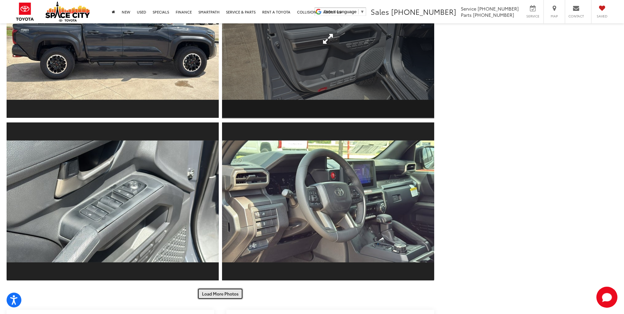
scroll to position [770, 0]
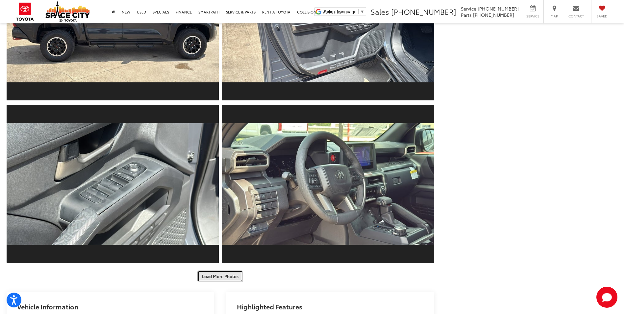
click at [225, 276] on button "Load More Photos" at bounding box center [220, 277] width 46 height 12
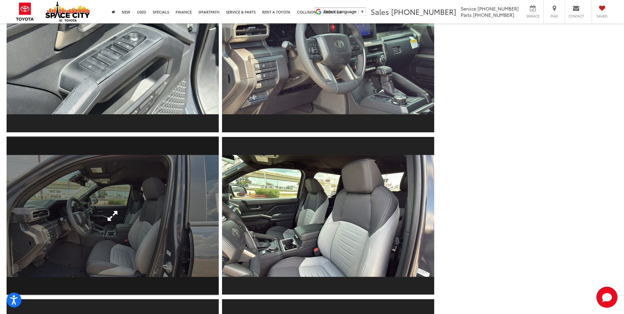
scroll to position [902, 0]
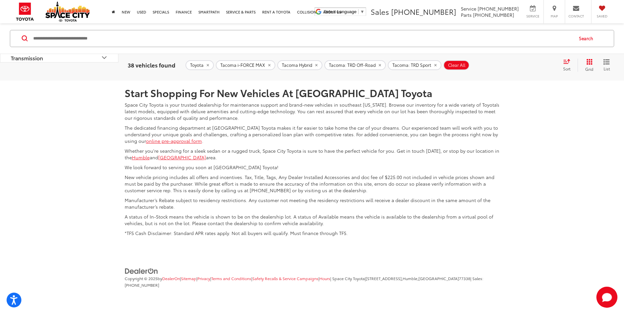
scroll to position [3172, 0]
click at [506, 38] on link "2" at bounding box center [511, 32] width 10 height 12
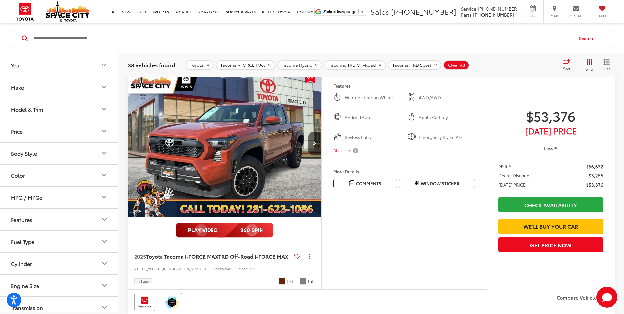
scroll to position [326, 0]
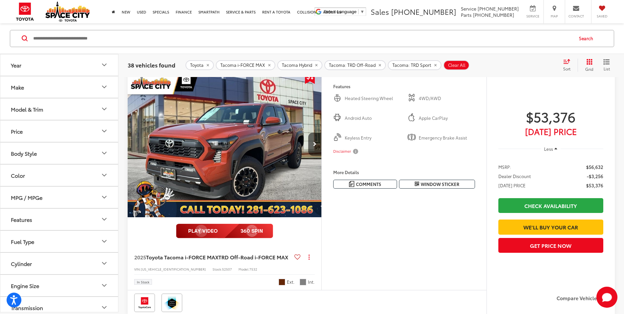
click at [265, 150] on img "2025 Toyota Tacoma i-FORCE MAX TRD Off-Road i-FORCE MAX 0" at bounding box center [224, 144] width 195 height 146
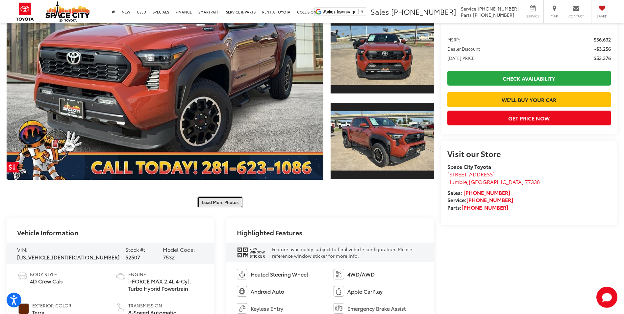
click at [223, 200] on button "Load More Photos" at bounding box center [220, 202] width 46 height 12
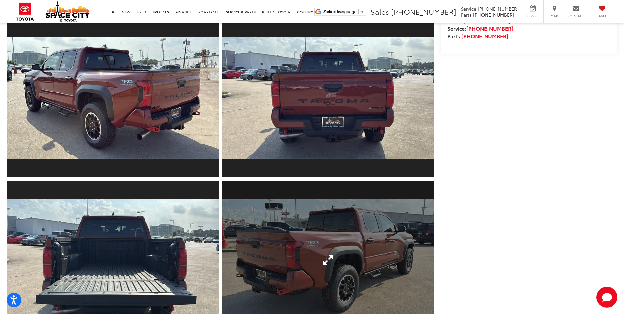
scroll to position [527, 0]
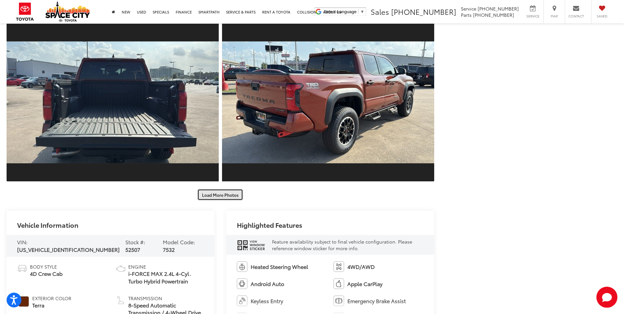
click at [226, 196] on button "Load More Photos" at bounding box center [220, 195] width 46 height 12
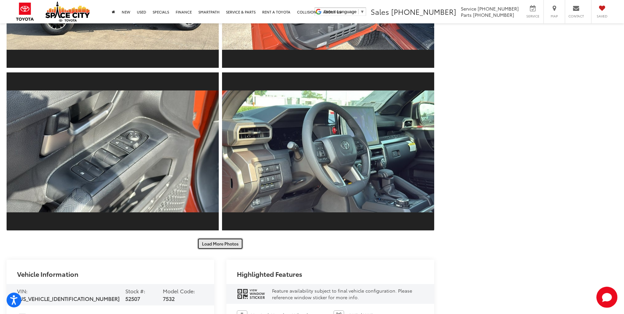
scroll to position [823, 0]
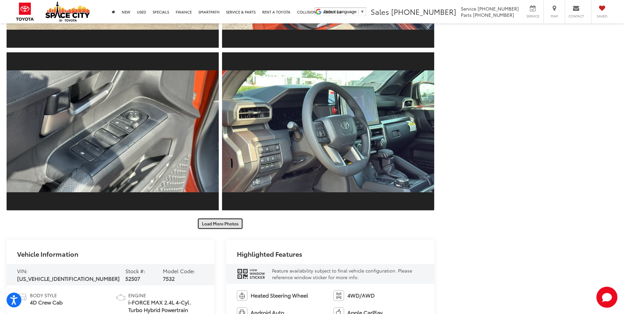
click at [222, 224] on button "Load More Photos" at bounding box center [220, 224] width 46 height 12
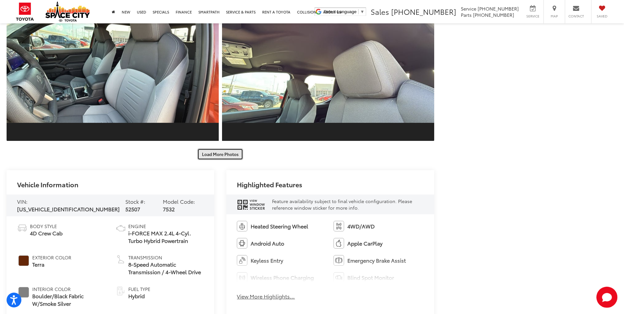
scroll to position [1218, 0]
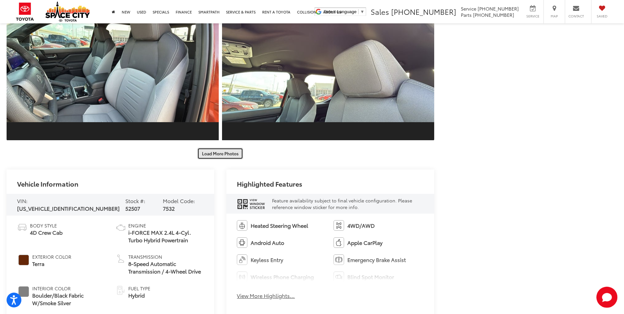
click at [220, 153] on button "Load More Photos" at bounding box center [220, 154] width 46 height 12
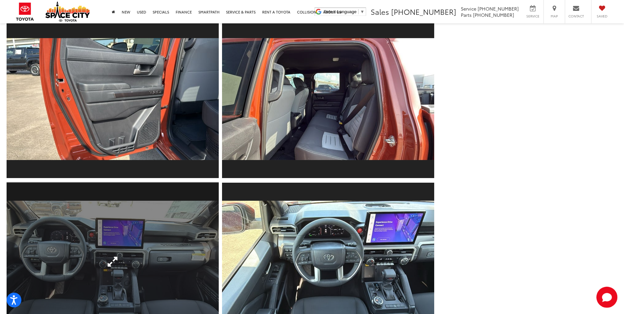
scroll to position [1382, 0]
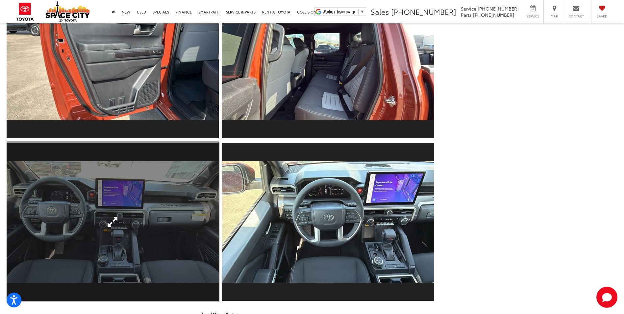
click at [150, 226] on link "Expand Photo 18" at bounding box center [113, 221] width 212 height 159
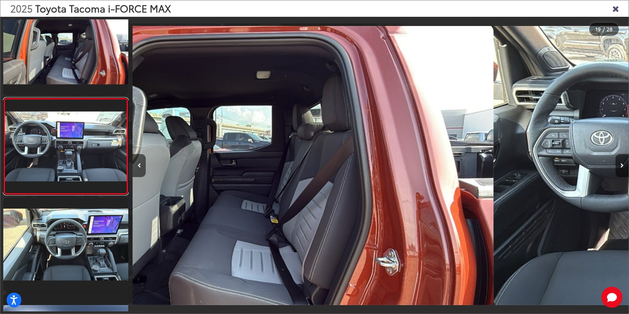
scroll to position [0, 8933]
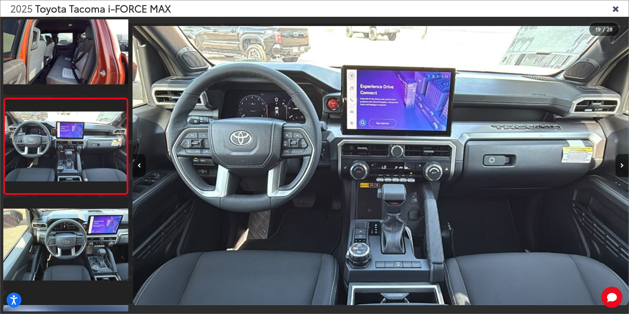
click at [618, 8] on icon "Close gallery" at bounding box center [615, 8] width 7 height 9
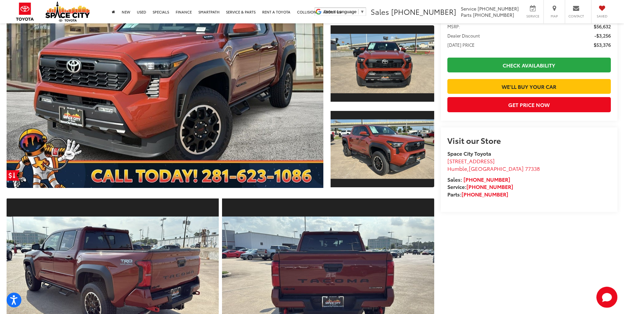
scroll to position [66, 0]
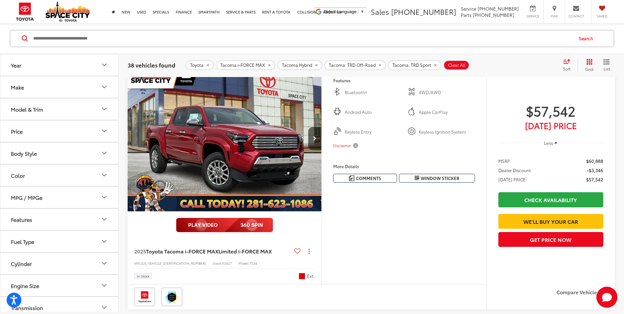
scroll to position [1116, 0]
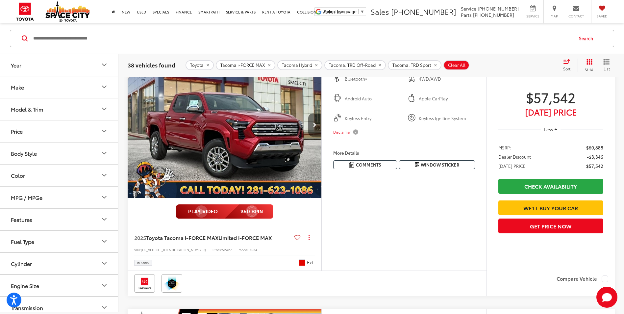
click at [316, 127] on icon "Next image" at bounding box center [314, 125] width 3 height 5
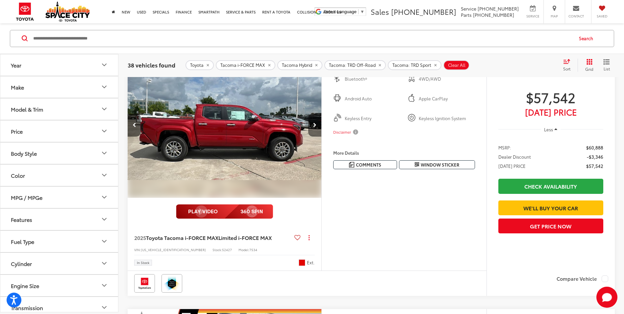
click at [316, 127] on icon "Next image" at bounding box center [314, 125] width 3 height 5
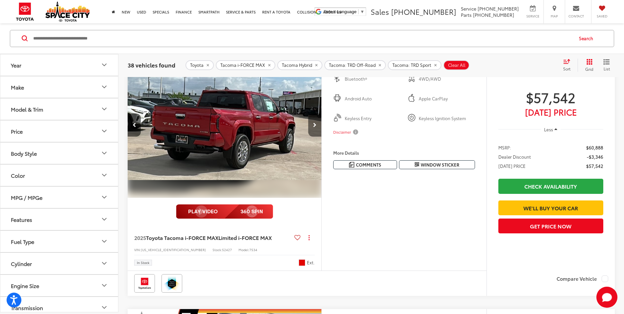
click at [316, 127] on icon "Next image" at bounding box center [314, 125] width 3 height 5
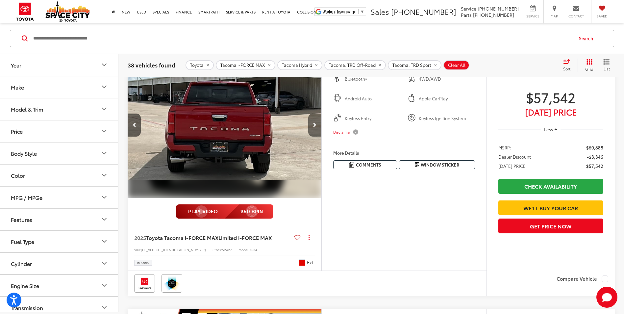
click at [316, 127] on icon "Next image" at bounding box center [314, 125] width 3 height 5
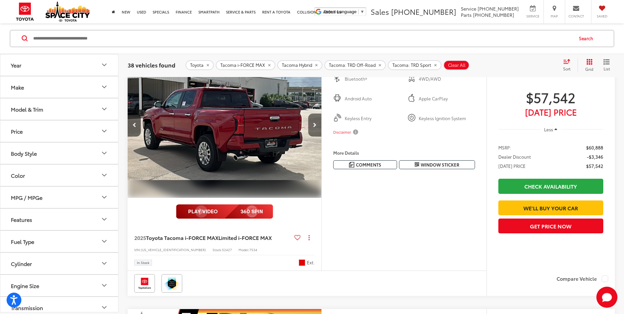
click at [316, 127] on icon "Next image" at bounding box center [314, 125] width 3 height 5
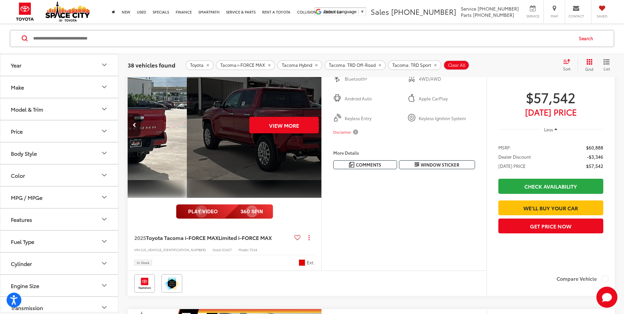
scroll to position [0, 974]
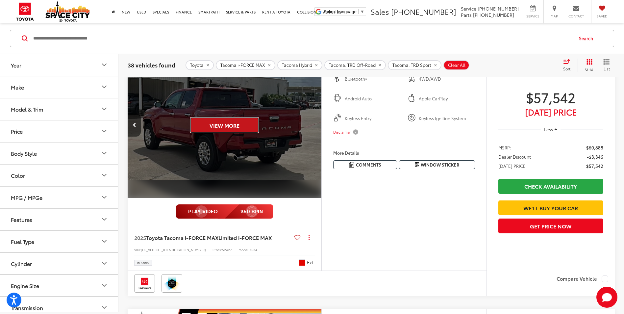
click at [230, 133] on button "View More" at bounding box center [224, 125] width 69 height 16
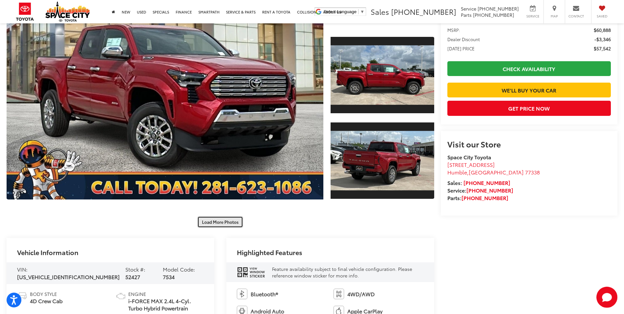
click at [228, 221] on button "Load More Photos" at bounding box center [220, 222] width 46 height 12
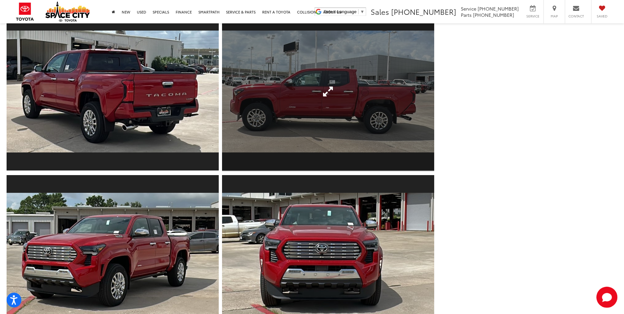
scroll to position [540, 0]
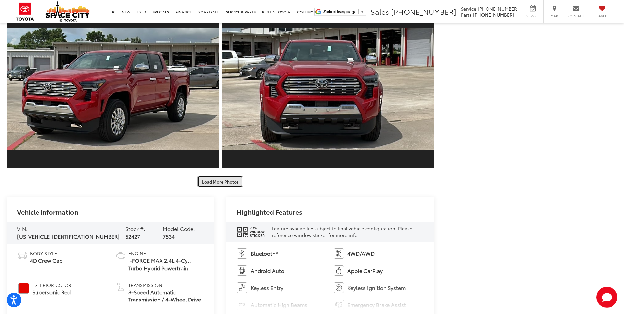
click at [236, 184] on button "Load More Photos" at bounding box center [220, 182] width 46 height 12
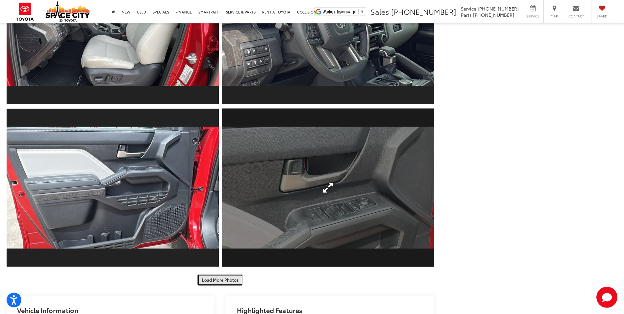
scroll to position [770, 0]
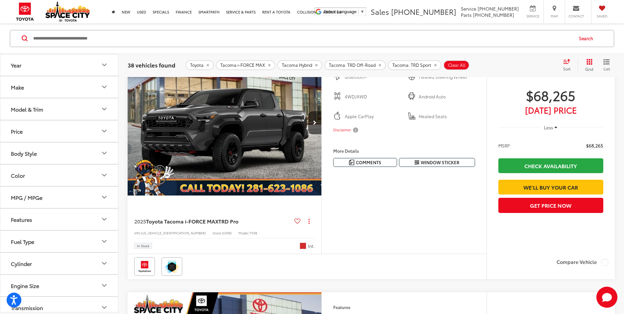
scroll to position [1379, 0]
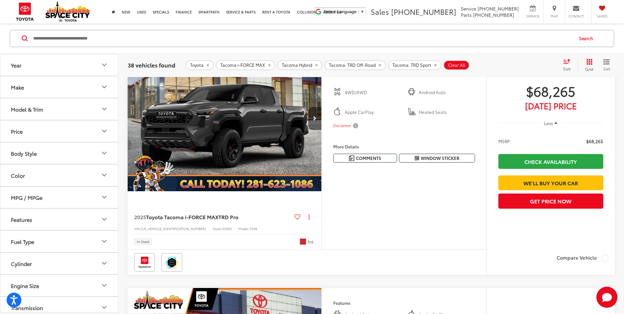
click at [317, 130] on button "Next image" at bounding box center [314, 118] width 13 height 23
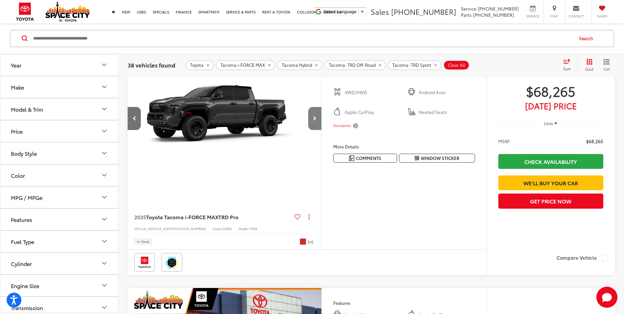
click at [317, 130] on button "Next image" at bounding box center [314, 118] width 13 height 23
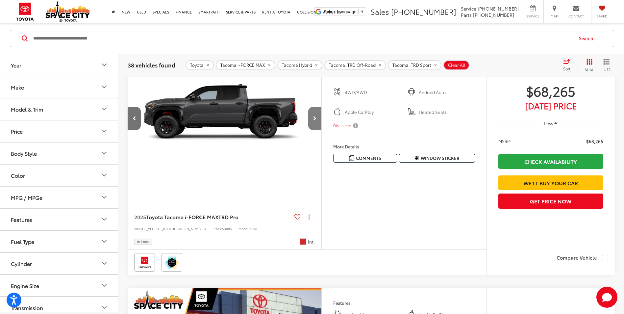
click at [317, 130] on button "Next image" at bounding box center [314, 118] width 13 height 23
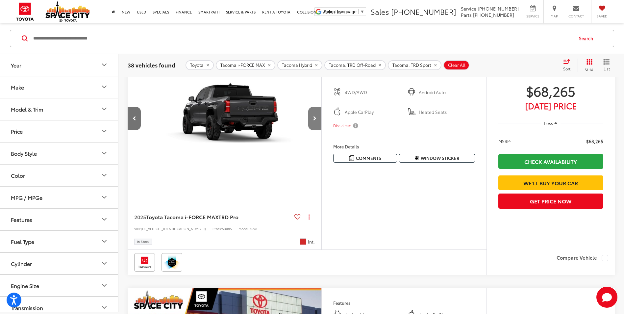
click at [317, 130] on button "Next image" at bounding box center [314, 118] width 13 height 23
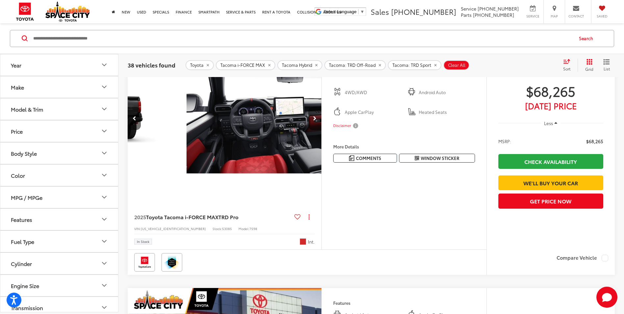
scroll to position [0, 779]
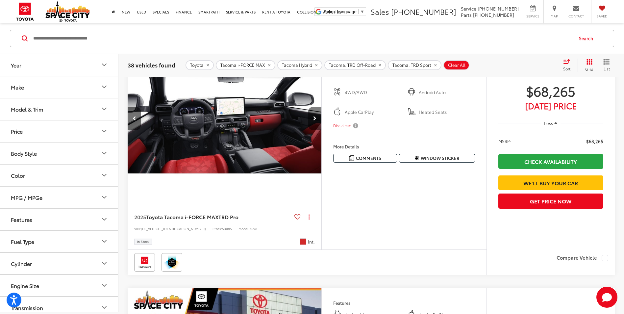
click at [311, 130] on button "Next image" at bounding box center [314, 118] width 13 height 23
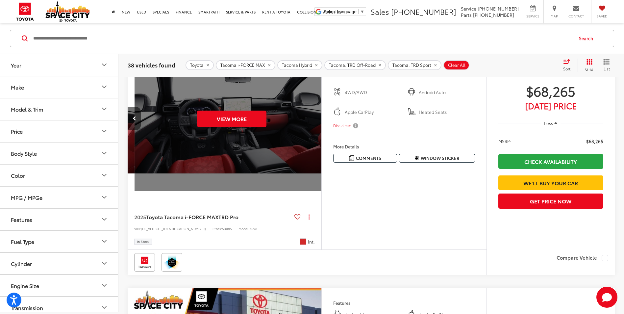
scroll to position [0, 974]
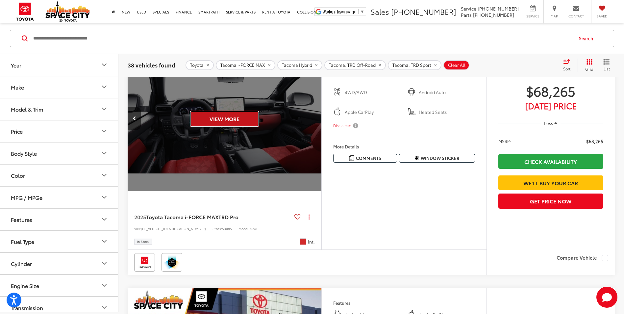
click at [252, 127] on button "View More" at bounding box center [224, 119] width 69 height 16
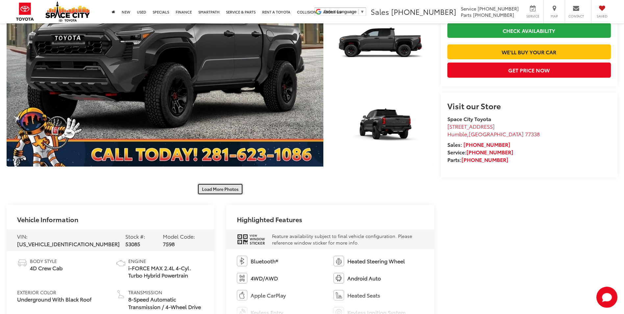
click at [226, 187] on button "Load More Photos" at bounding box center [220, 189] width 46 height 12
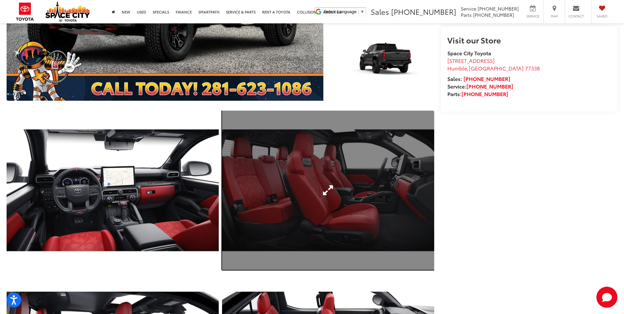
click at [270, 156] on link "Expand Photo 5" at bounding box center [328, 190] width 212 height 159
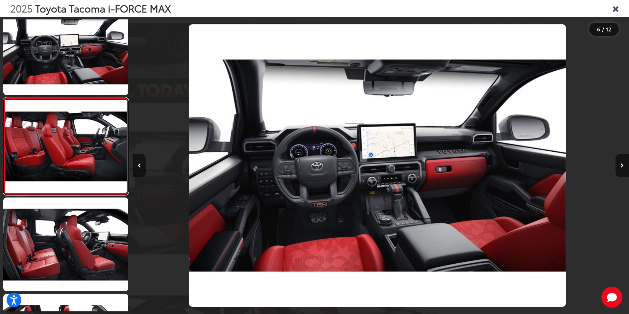
scroll to position [0, 2481]
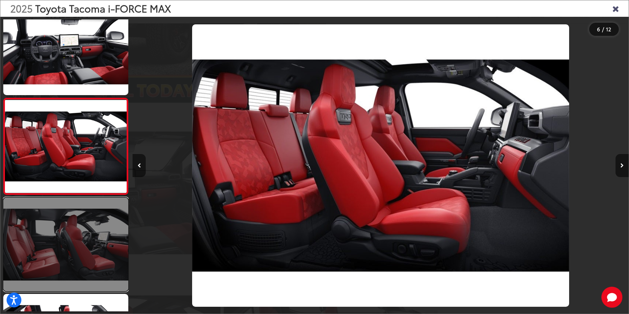
click at [81, 236] on link at bounding box center [65, 244] width 125 height 94
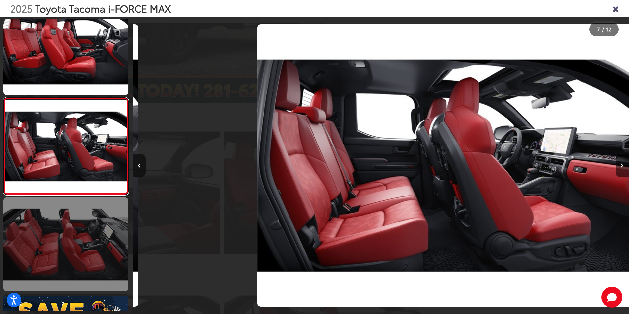
scroll to position [0, 2978]
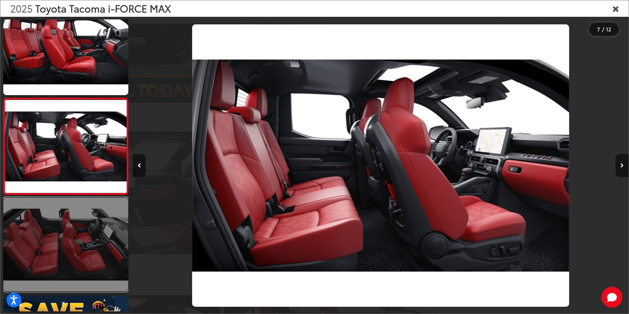
click at [80, 215] on link at bounding box center [65, 244] width 125 height 94
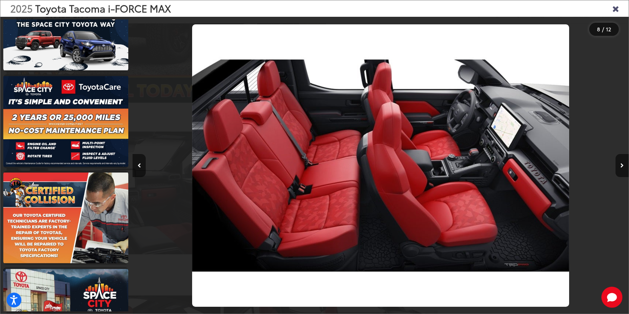
scroll to position [702, 0]
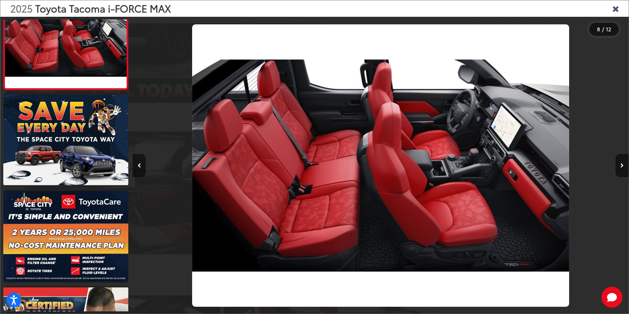
click at [619, 9] on icon "Close gallery" at bounding box center [615, 8] width 7 height 9
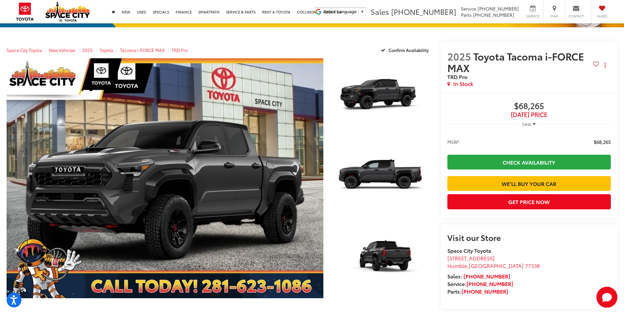
scroll to position [0, 0]
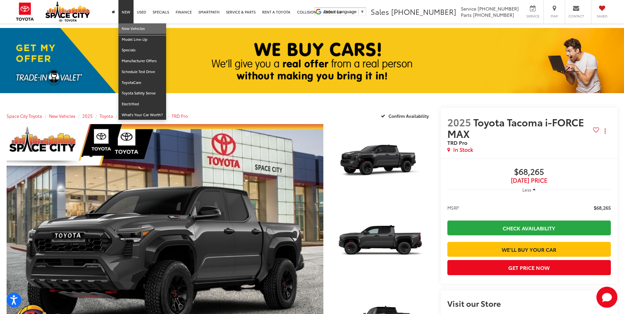
click at [130, 30] on link "New Vehicles" at bounding box center [142, 28] width 48 height 11
